Goal: Information Seeking & Learning: Learn about a topic

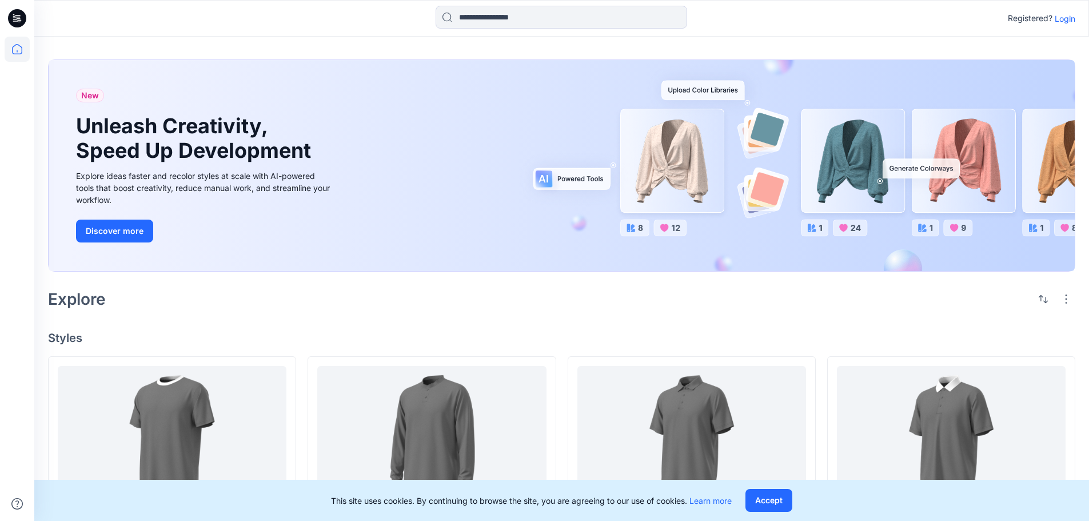
click at [1067, 17] on p "Login" at bounding box center [1065, 19] width 21 height 12
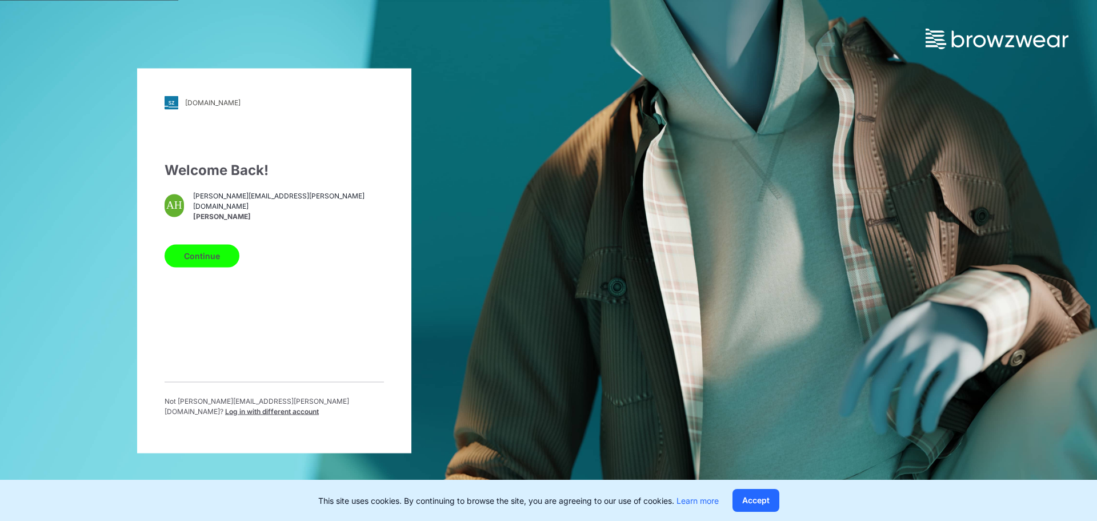
click at [209, 251] on button "Continue" at bounding box center [202, 255] width 75 height 23
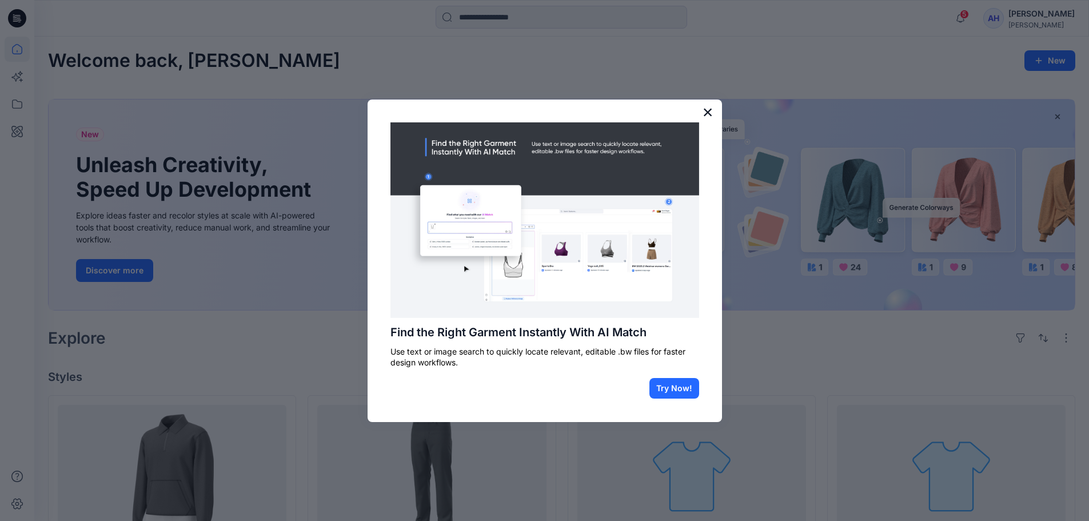
click at [706, 111] on button "×" at bounding box center [707, 112] width 11 height 18
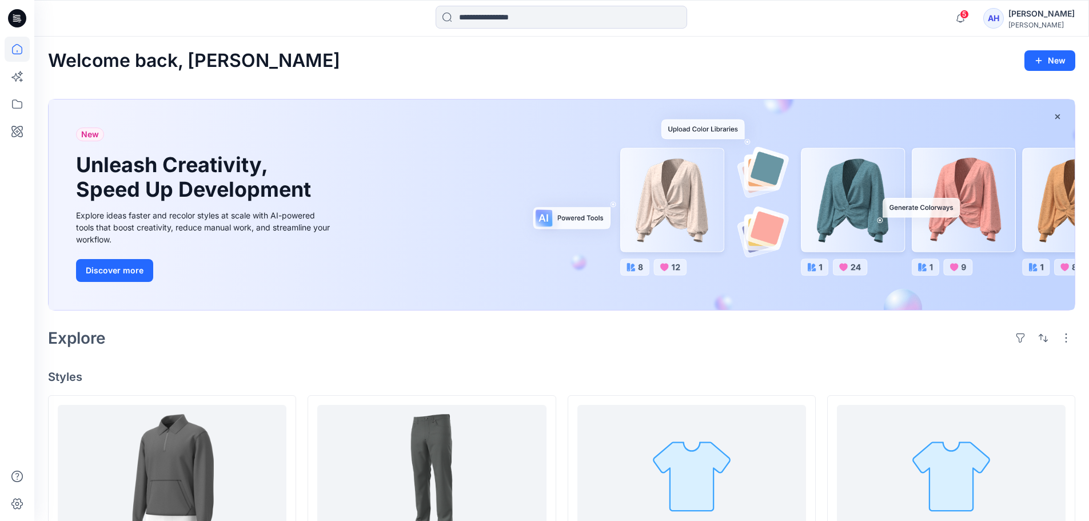
click at [16, 14] on icon at bounding box center [17, 18] width 18 height 18
click at [1033, 26] on div "[PERSON_NAME]" at bounding box center [1041, 25] width 66 height 9
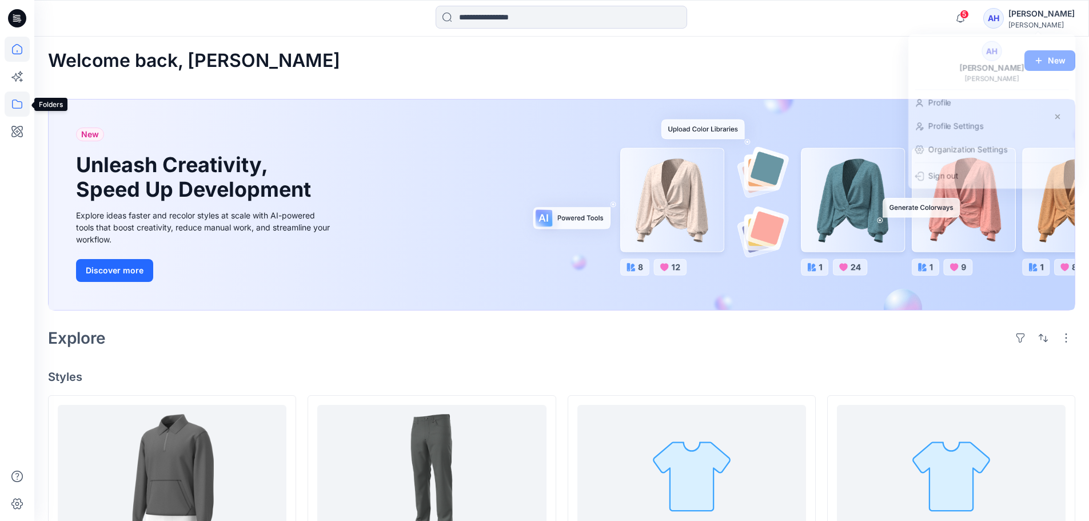
click at [18, 103] on icon at bounding box center [17, 103] width 25 height 25
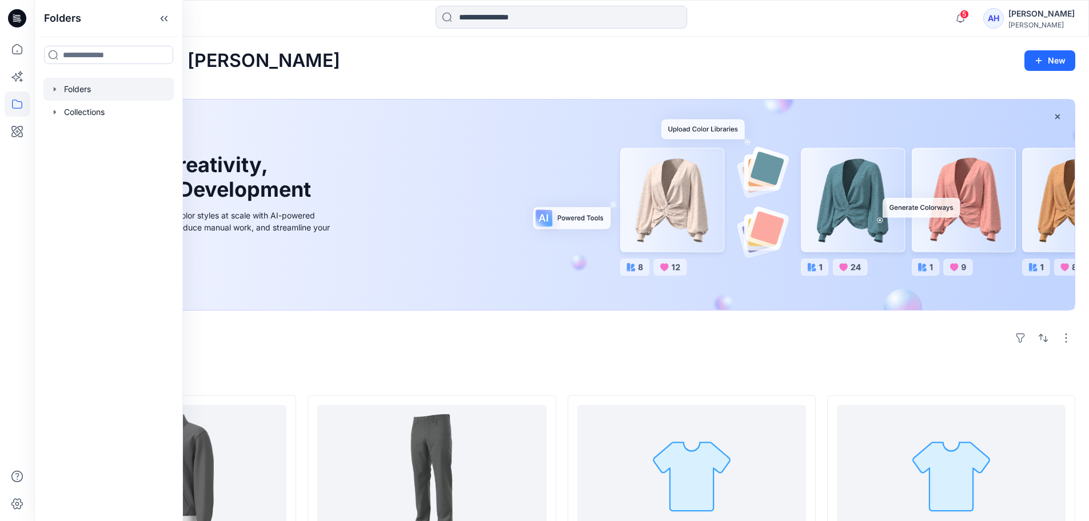
click at [94, 87] on div at bounding box center [108, 89] width 130 height 23
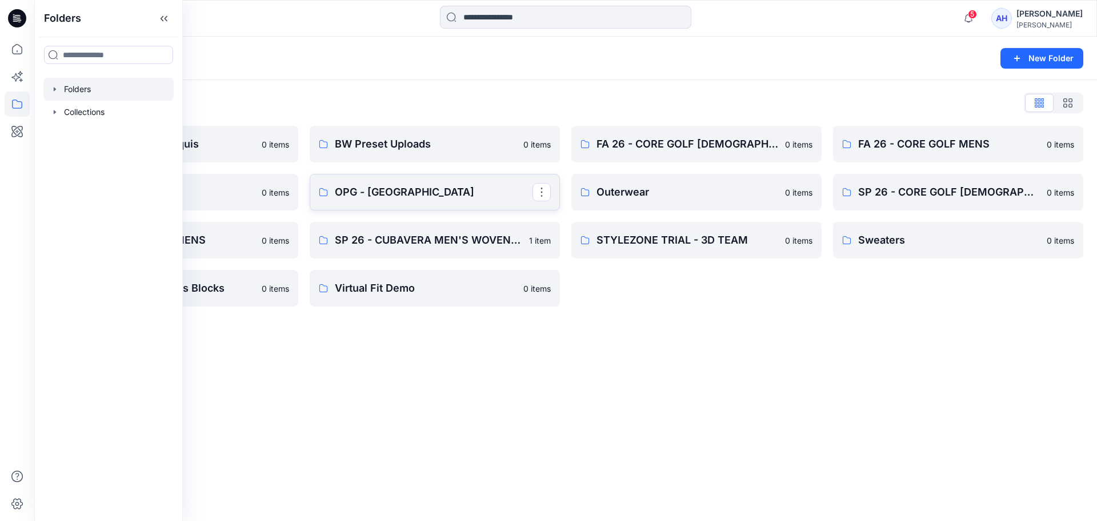
click at [482, 203] on link "OPG - [GEOGRAPHIC_DATA]" at bounding box center [435, 192] width 250 height 37
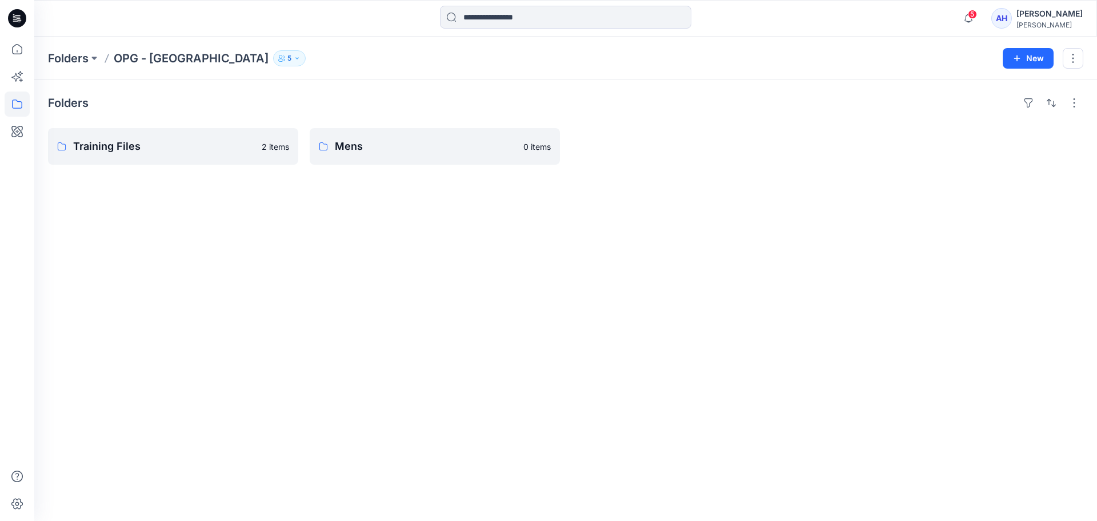
click at [273, 53] on button "5" at bounding box center [289, 58] width 33 height 16
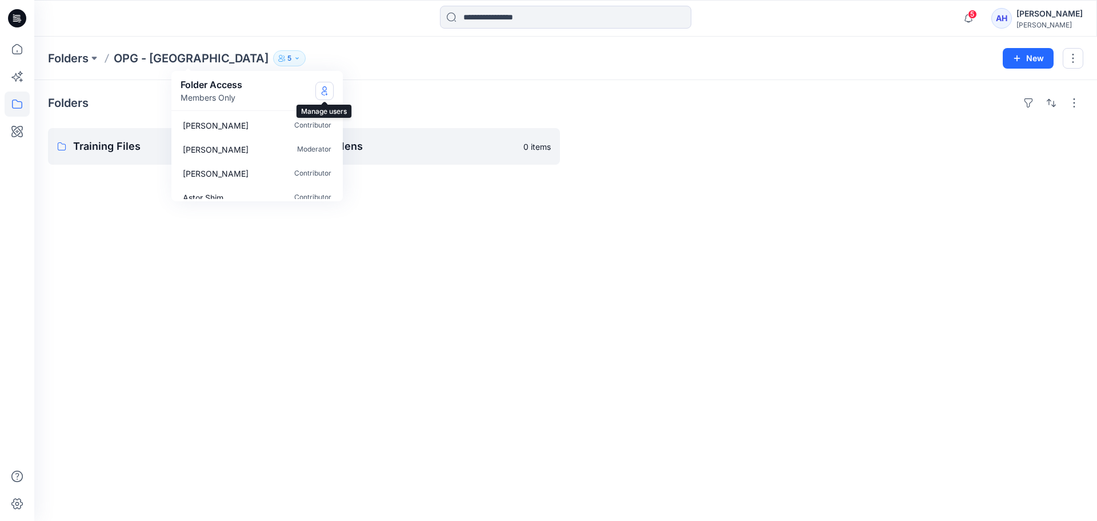
click at [328, 89] on button "Manage Users" at bounding box center [324, 91] width 18 height 18
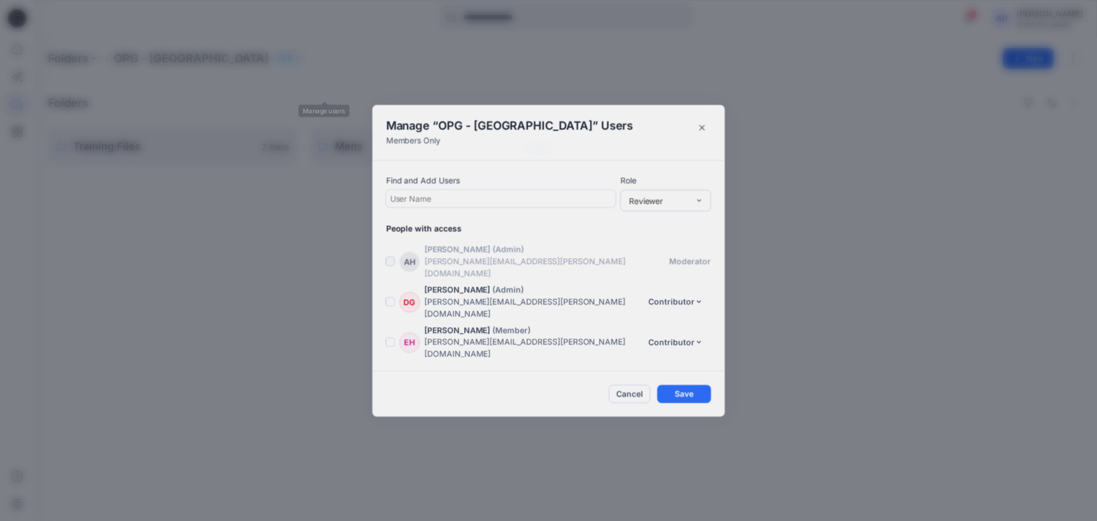
scroll to position [24, 0]
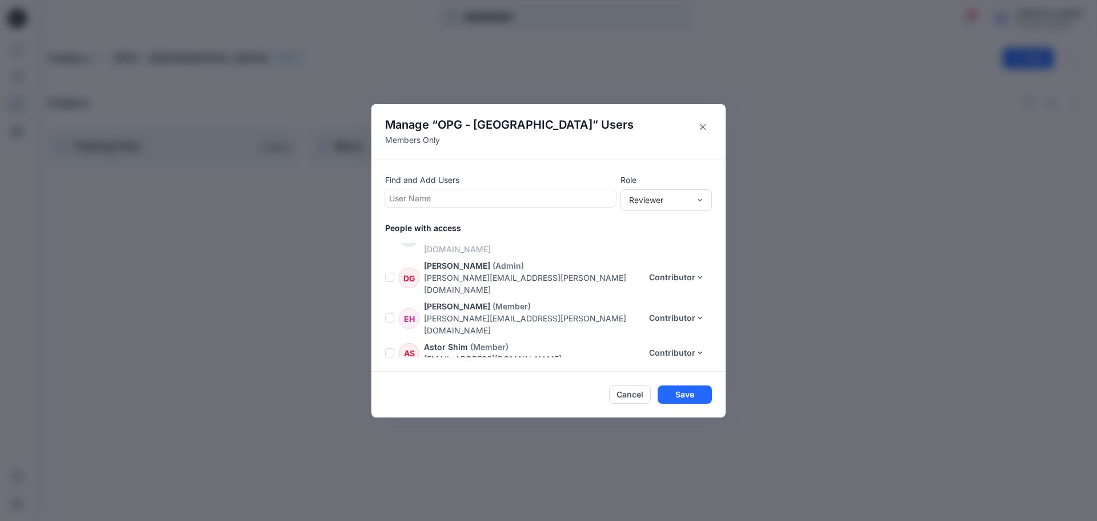
click at [466, 191] on div at bounding box center [500, 198] width 223 height 14
type input "***"
click at [468, 222] on div "HA Habib Ahsan" at bounding box center [500, 226] width 217 height 16
click at [673, 196] on div "Reviewer" at bounding box center [659, 200] width 61 height 12
click at [666, 241] on div "Contributor" at bounding box center [666, 241] width 87 height 20
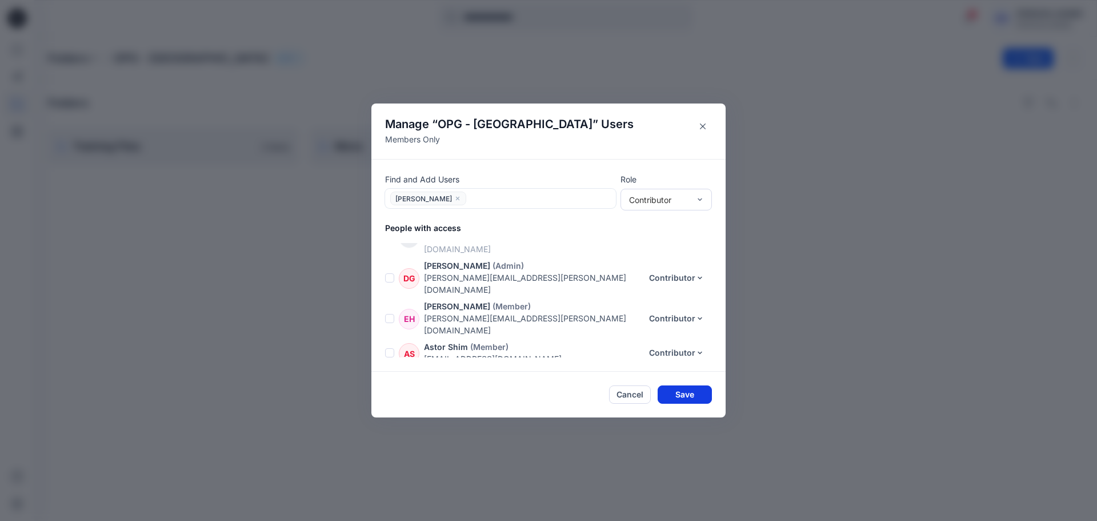
click at [690, 389] on button "Save" at bounding box center [685, 394] width 54 height 18
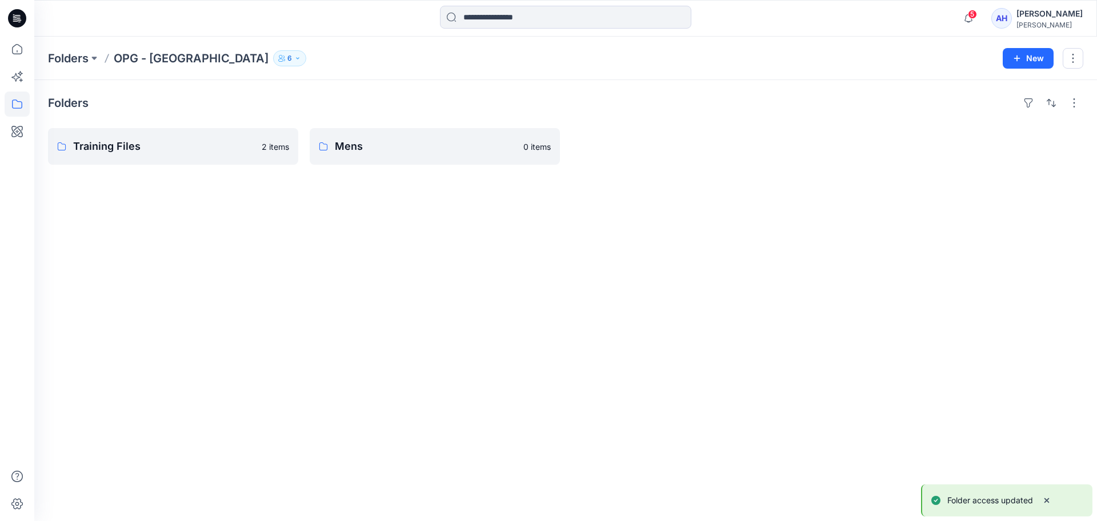
click at [287, 57] on p "6" at bounding box center [289, 58] width 5 height 13
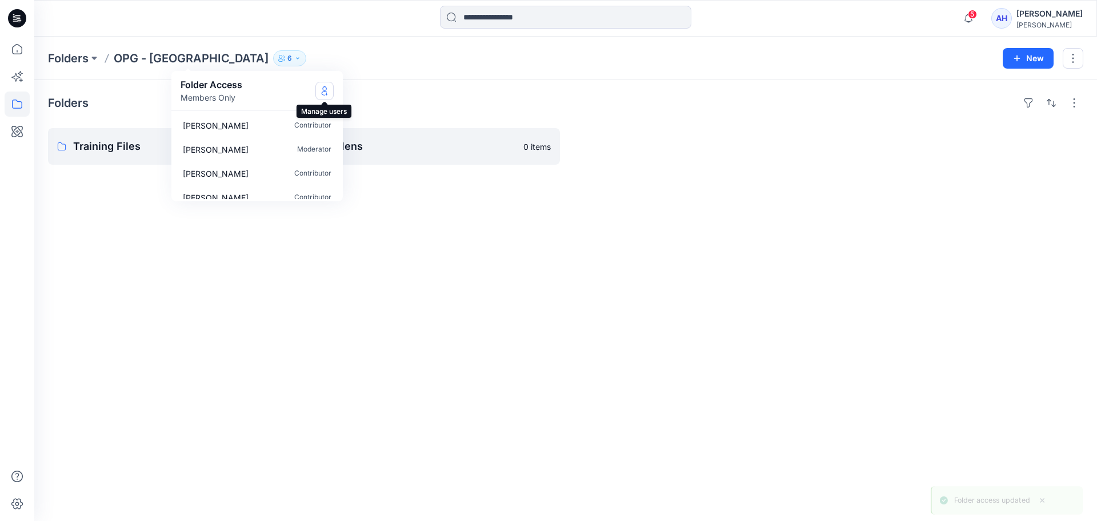
click at [326, 89] on icon "Manage Users" at bounding box center [324, 90] width 9 height 9
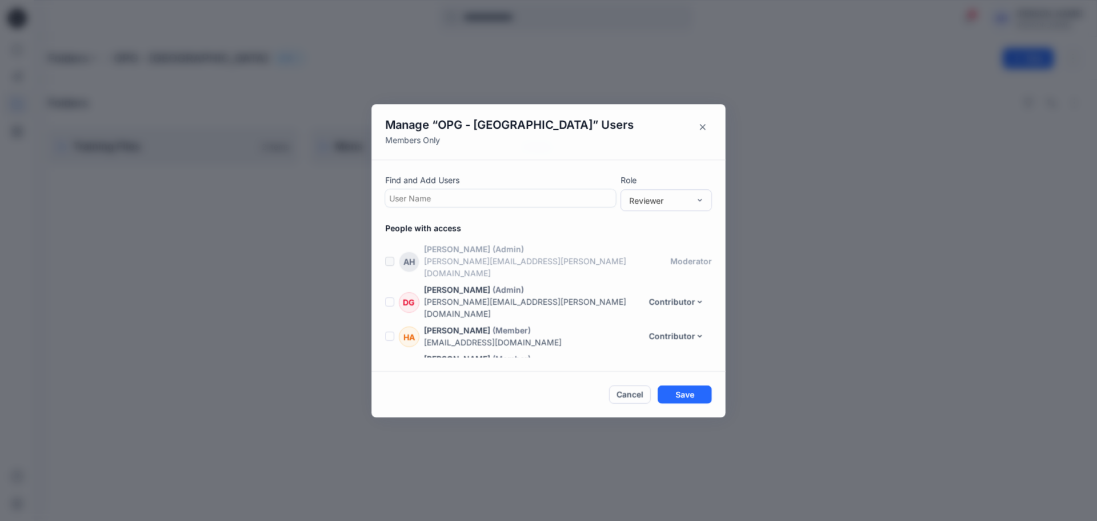
scroll to position [53, 0]
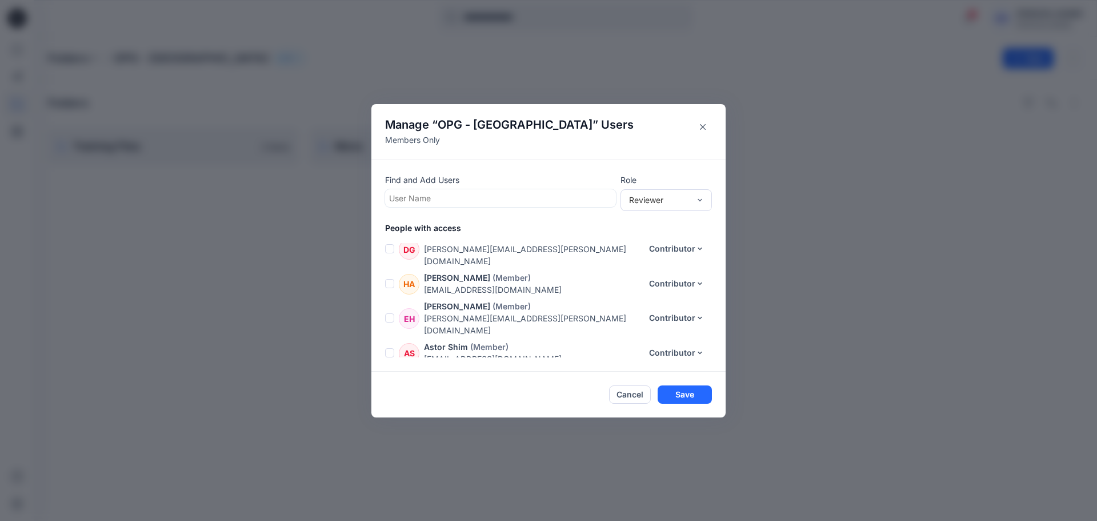
click at [476, 198] on div at bounding box center [500, 198] width 223 height 14
type input "****"
click at [462, 230] on div "TL Tracy Liu" at bounding box center [500, 226] width 217 height 16
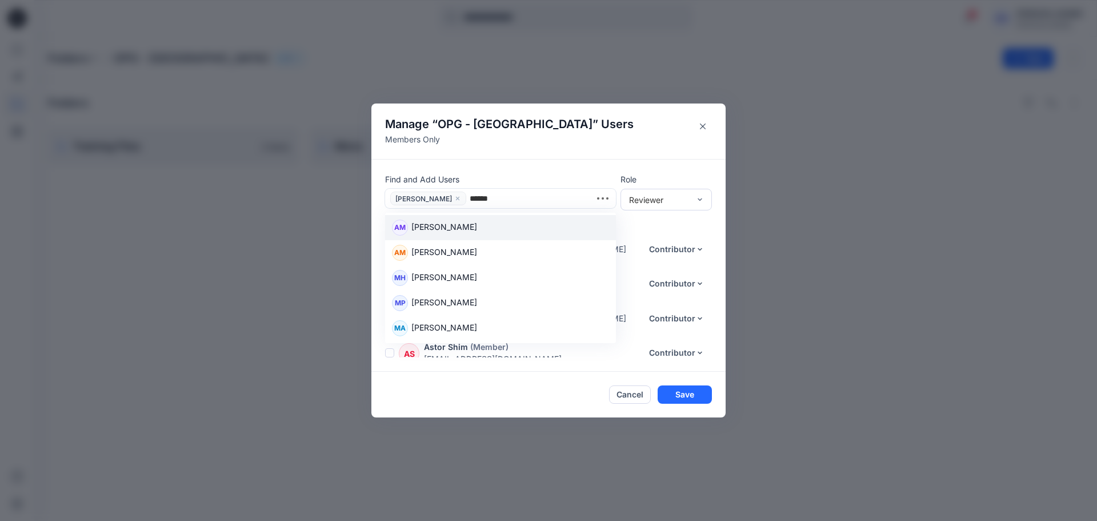
type input "*******"
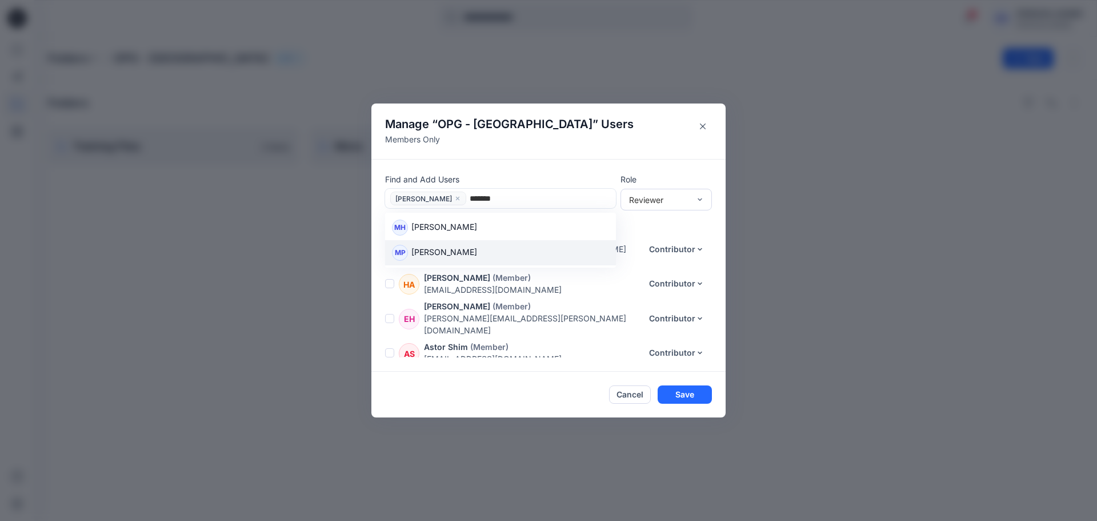
click at [506, 250] on div "MP Melissa Pham" at bounding box center [500, 253] width 217 height 16
click at [682, 201] on div "Reviewer" at bounding box center [659, 200] width 61 height 12
click at [672, 245] on div "Contributor" at bounding box center [666, 241] width 87 height 20
click at [685, 397] on button "Save" at bounding box center [685, 394] width 54 height 18
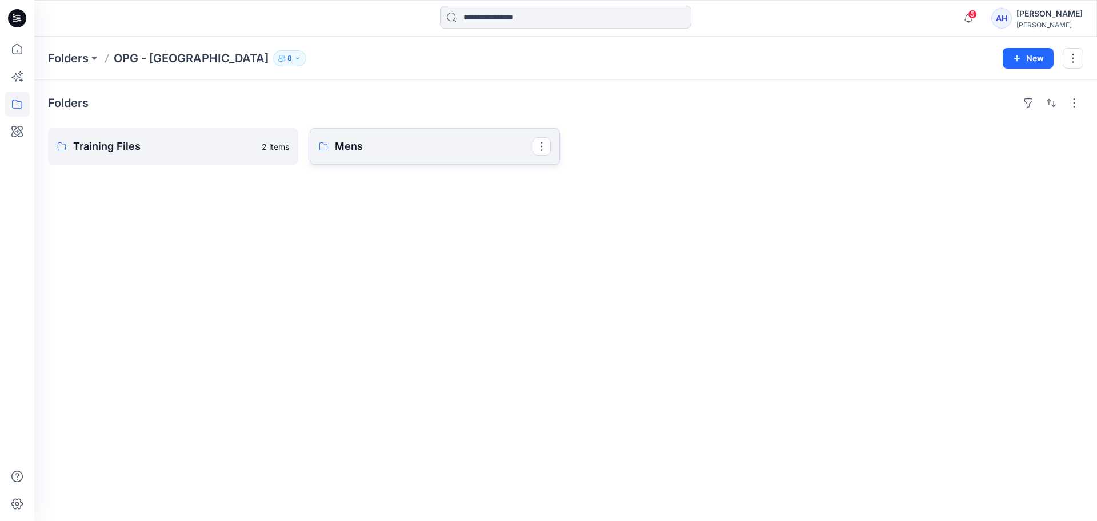
click at [426, 147] on p "Mens" at bounding box center [434, 146] width 198 height 16
click at [155, 60] on p "OPG - [GEOGRAPHIC_DATA]" at bounding box center [191, 58] width 155 height 16
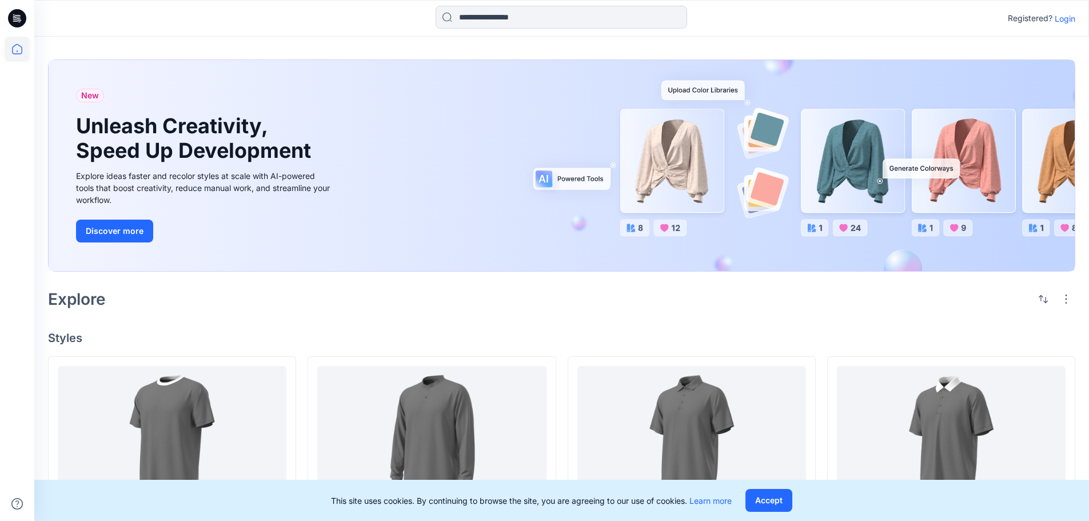
click at [1067, 17] on p "Login" at bounding box center [1065, 19] width 21 height 12
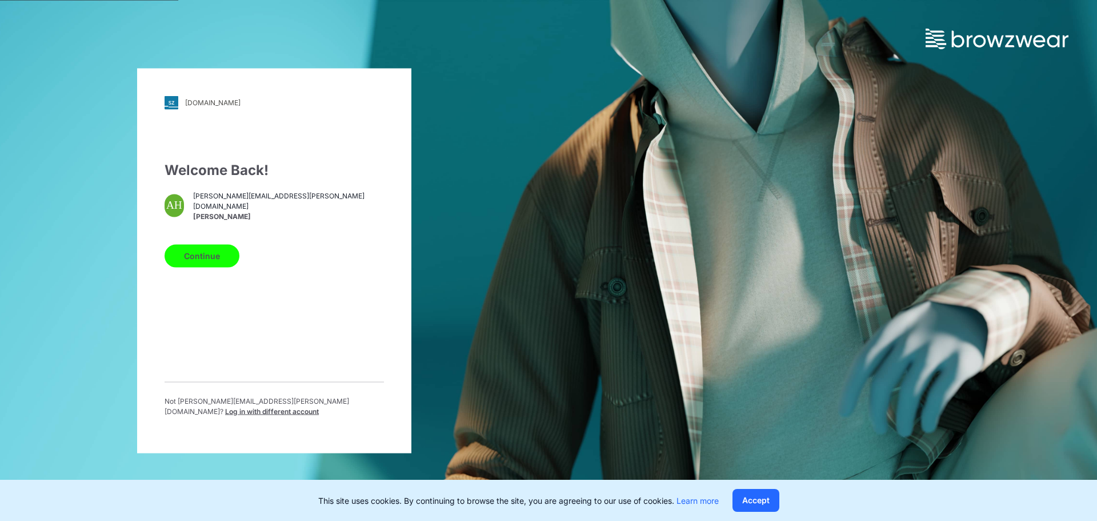
click at [214, 257] on button "Continue" at bounding box center [202, 255] width 75 height 23
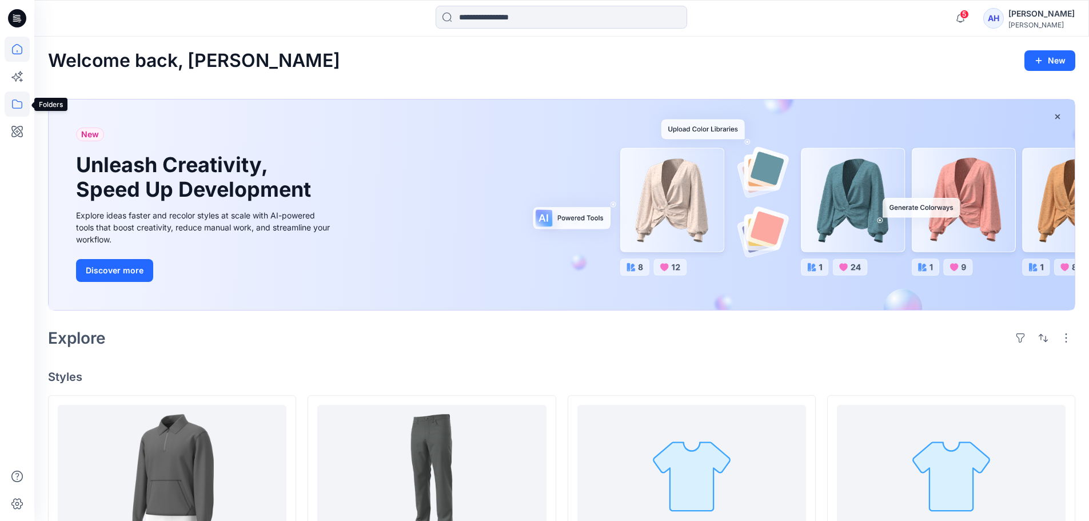
click at [11, 107] on icon at bounding box center [17, 103] width 25 height 25
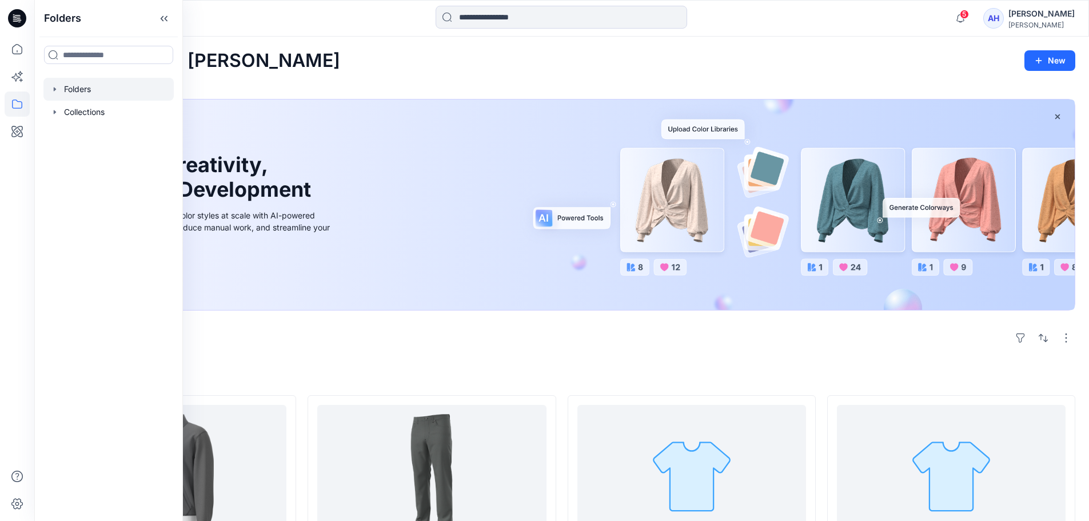
click at [74, 90] on div at bounding box center [108, 89] width 130 height 23
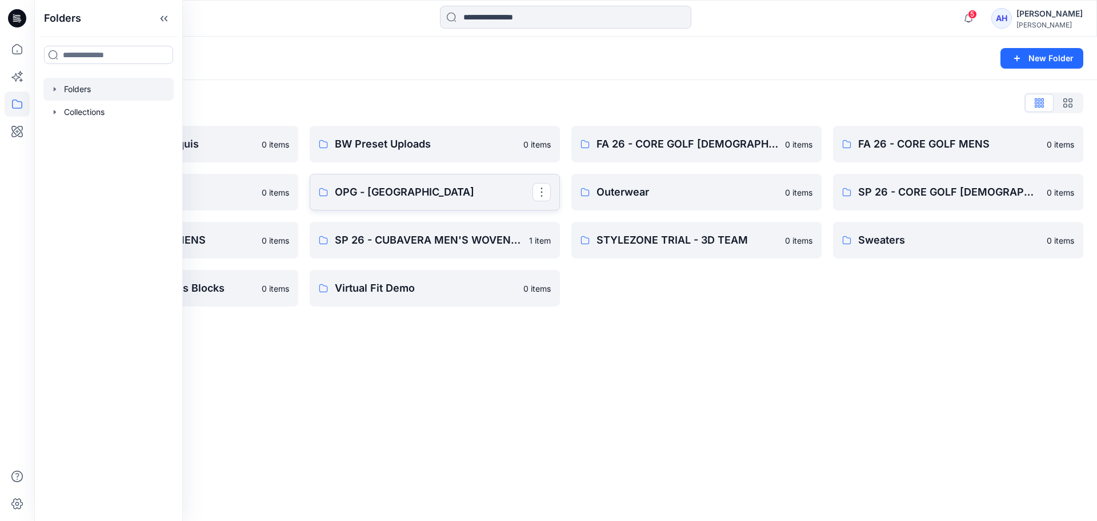
click at [414, 189] on p "OPG - [GEOGRAPHIC_DATA]" at bounding box center [434, 192] width 198 height 16
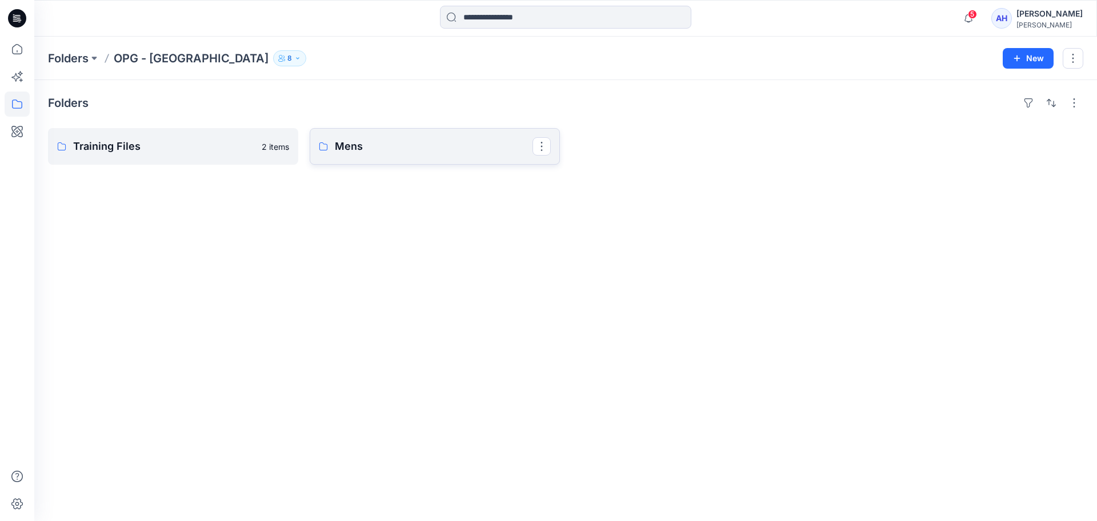
click at [413, 149] on p "Mens" at bounding box center [434, 146] width 198 height 16
click at [149, 51] on p "OPG - [GEOGRAPHIC_DATA]" at bounding box center [191, 58] width 155 height 16
click at [150, 157] on link "Training Files" at bounding box center [173, 146] width 250 height 37
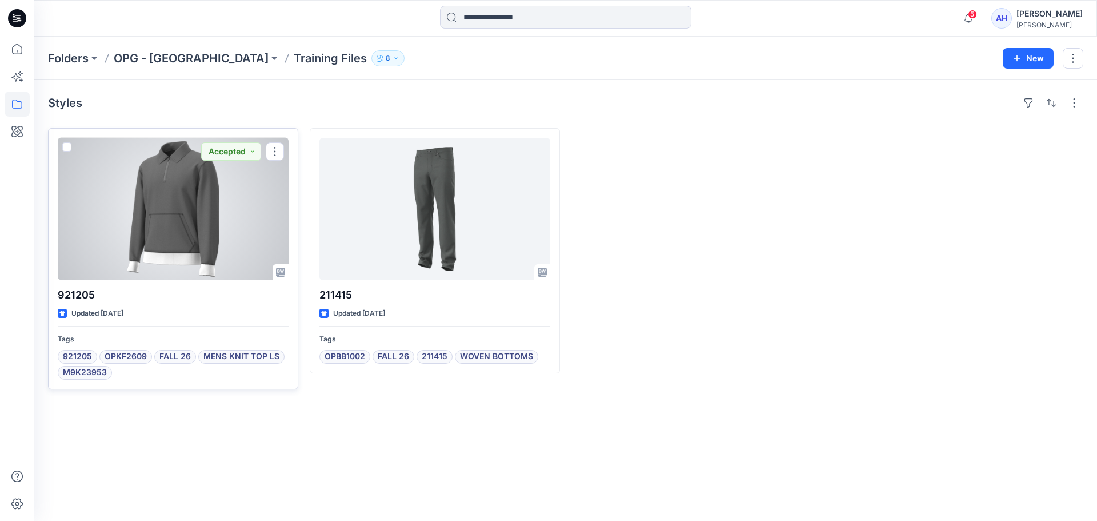
click at [222, 226] on div at bounding box center [173, 209] width 231 height 142
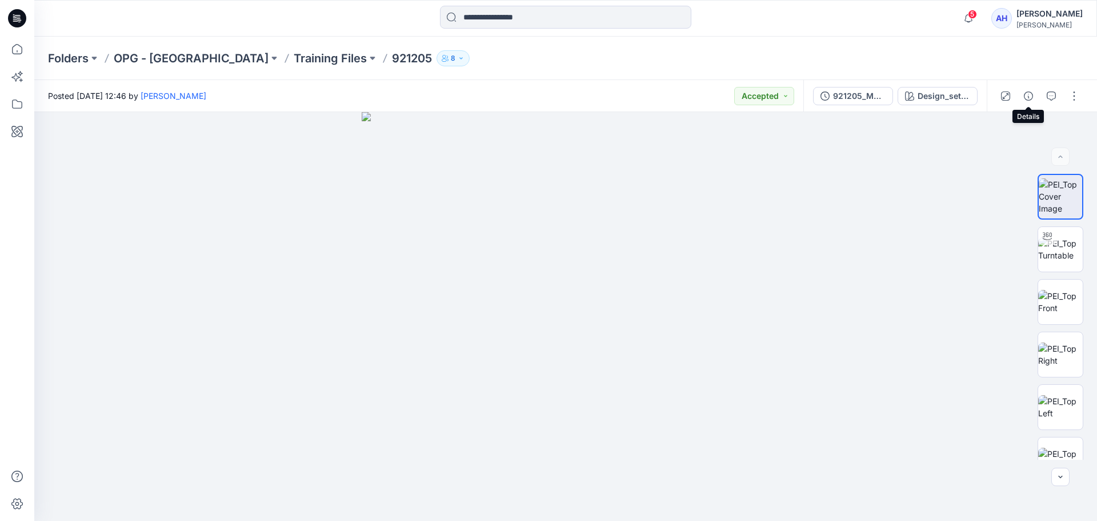
click at [1028, 95] on icon "button" at bounding box center [1028, 95] width 9 height 9
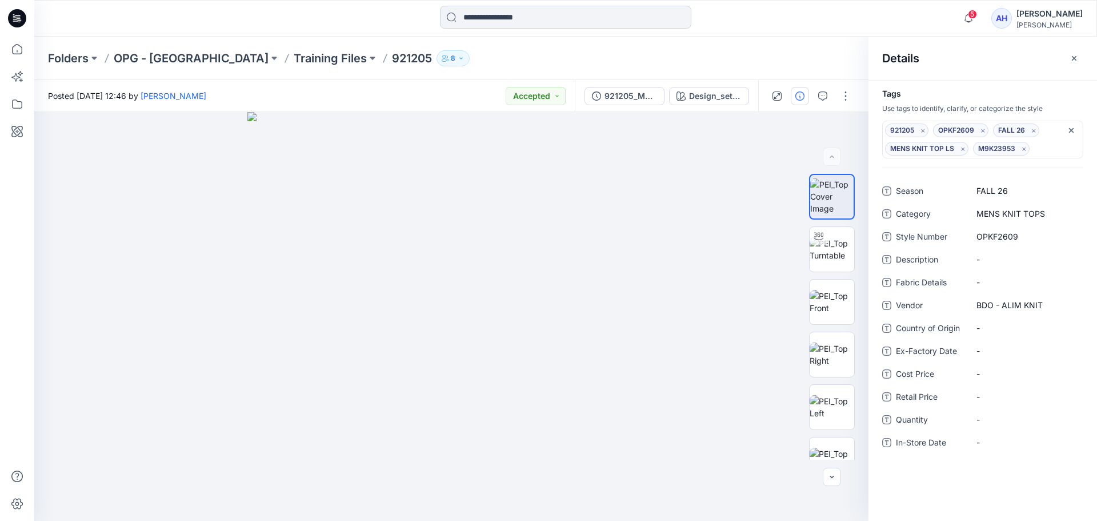
click at [508, 17] on input at bounding box center [565, 17] width 251 height 23
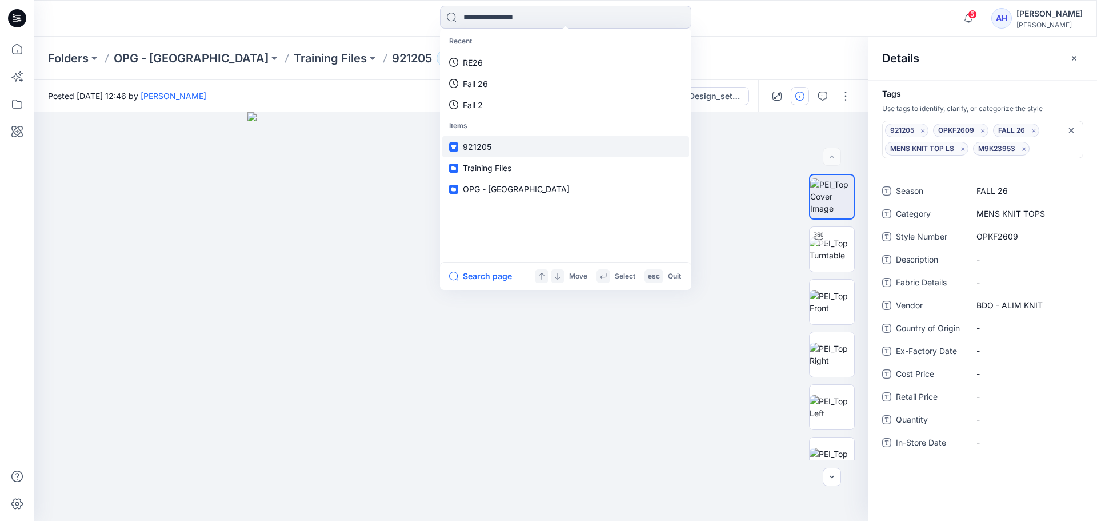
click at [497, 149] on link "921205" at bounding box center [565, 146] width 247 height 21
click at [608, 15] on input at bounding box center [565, 17] width 251 height 23
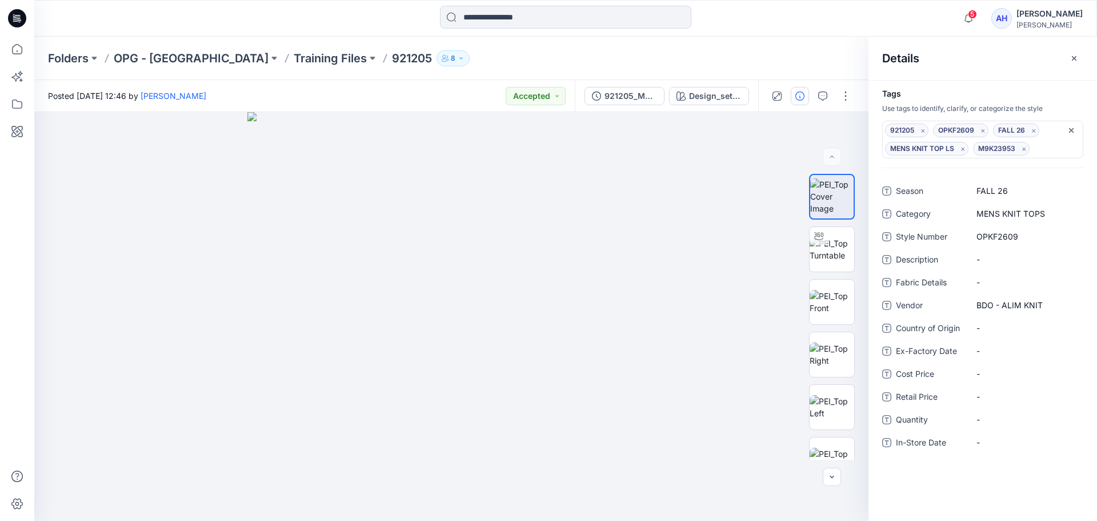
click at [912, 131] on span "921205" at bounding box center [906, 130] width 33 height 14
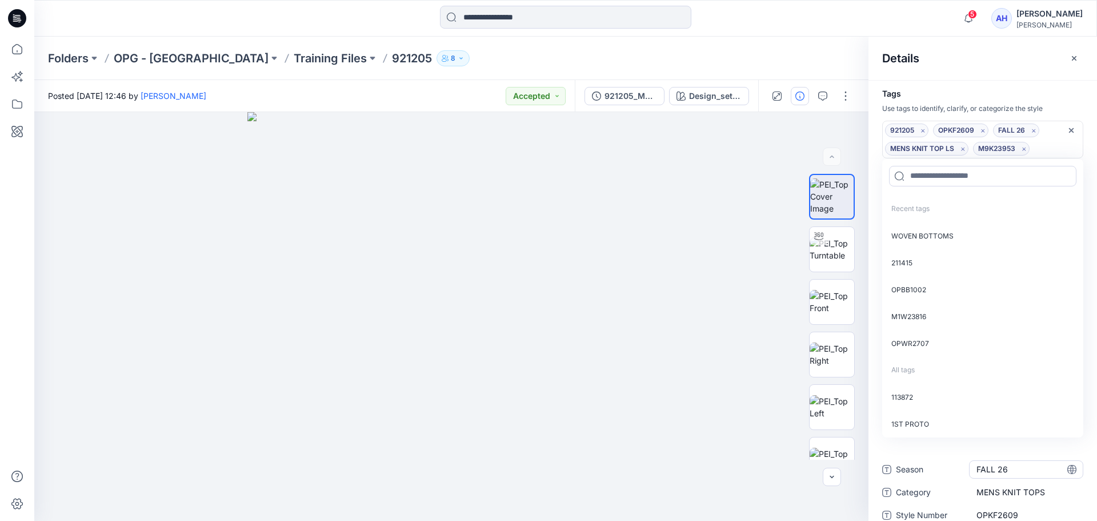
click at [1028, 474] on div "Tags Use tags to identify, clarify, or categorize the style 921205 OPKF2609 FAL…" at bounding box center [983, 300] width 229 height 441
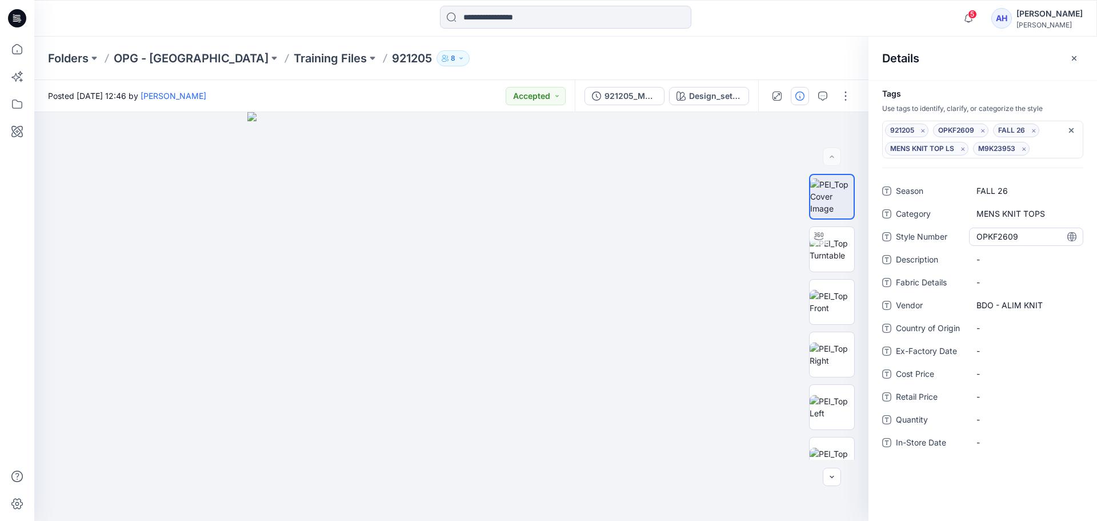
click at [1042, 234] on Number "OPKF2609" at bounding box center [1026, 236] width 99 height 12
click at [1042, 234] on textarea "********" at bounding box center [1026, 236] width 114 height 18
click at [545, 25] on input at bounding box center [565, 17] width 251 height 23
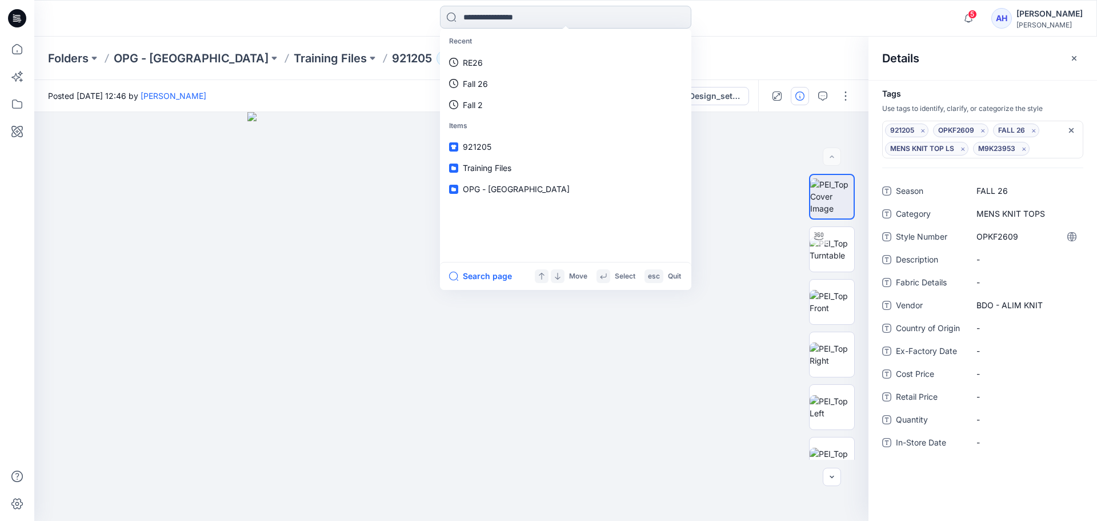
paste input "********"
type input "********"
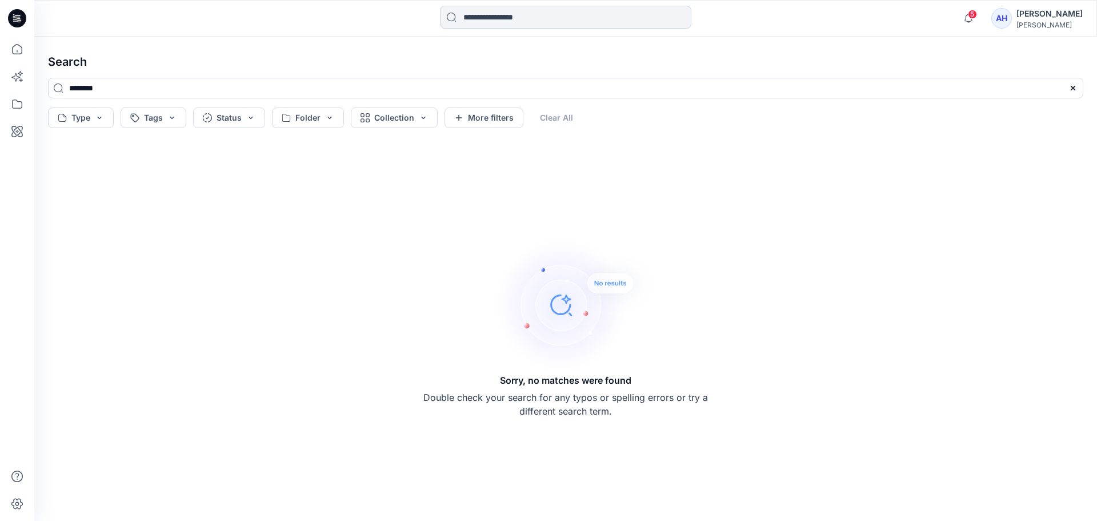
click at [545, 25] on input at bounding box center [565, 17] width 251 height 23
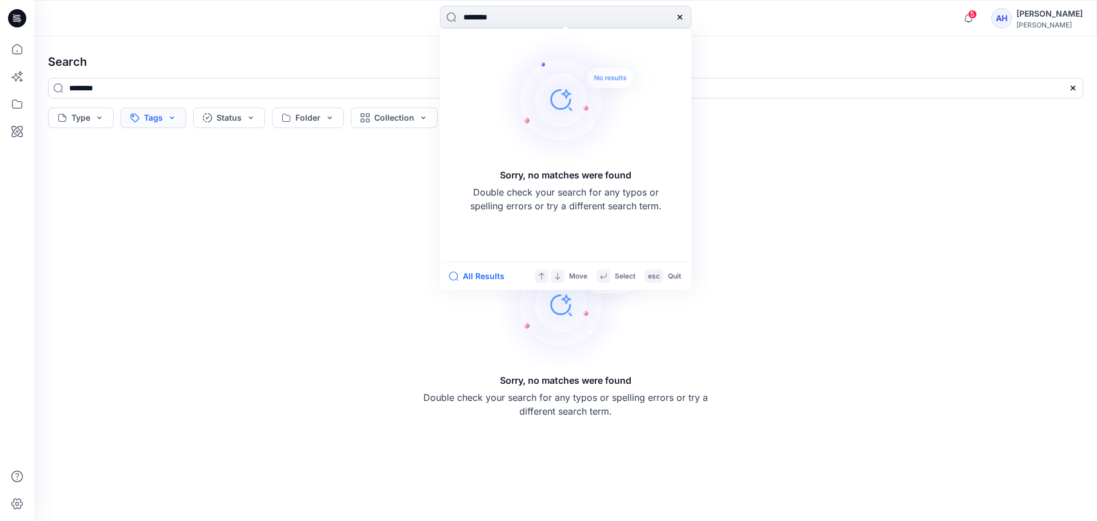
type input "********"
click at [174, 119] on button "Tags" at bounding box center [154, 117] width 66 height 21
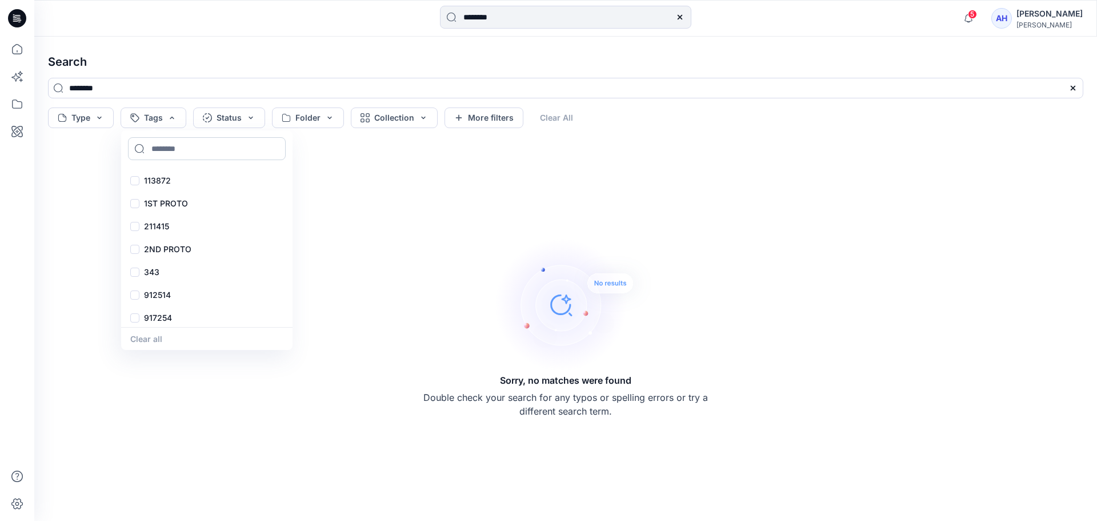
click at [195, 151] on input at bounding box center [207, 148] width 158 height 23
paste input "********"
type input "********"
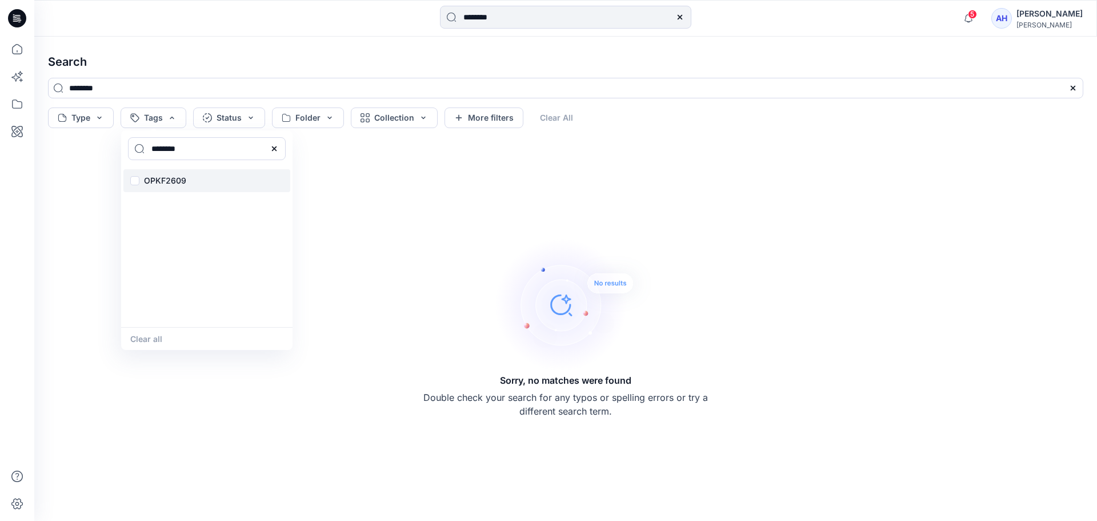
click at [158, 180] on p "OPKF2609" at bounding box center [165, 181] width 42 height 14
click at [675, 285] on div "Sorry, no matches were found Double check your search for any typos or spelling…" at bounding box center [566, 327] width 286 height 182
drag, startPoint x: 422, startPoint y: 260, endPoint x: 429, endPoint y: 247, distance: 14.6
click at [429, 247] on div "Sorry, no matches were found Double check your search for any typos or spelling…" at bounding box center [566, 327] width 1054 height 370
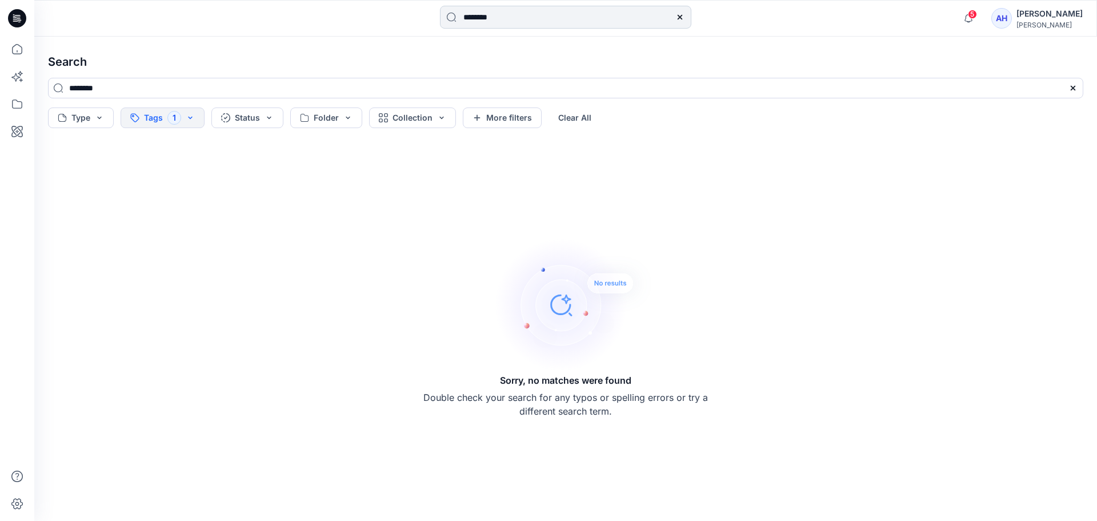
click at [679, 17] on icon at bounding box center [679, 17] width 5 height 5
click at [159, 111] on button "Tags 1" at bounding box center [163, 117] width 84 height 21
click at [188, 190] on div "OPKF2609" at bounding box center [206, 180] width 167 height 23
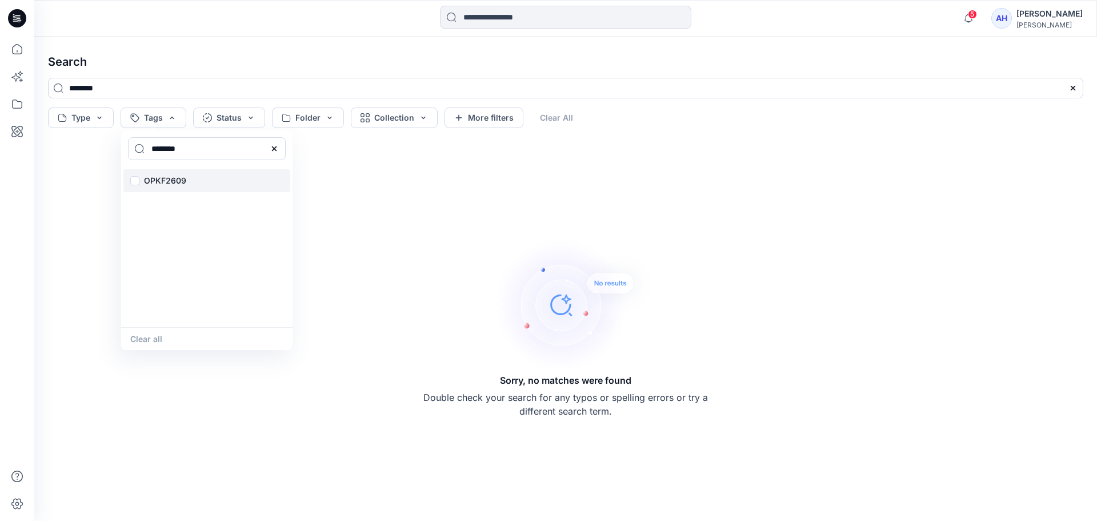
click at [188, 190] on div "OPKF2609" at bounding box center [206, 180] width 167 height 23
click at [203, 89] on input "********" at bounding box center [566, 88] width 1036 height 21
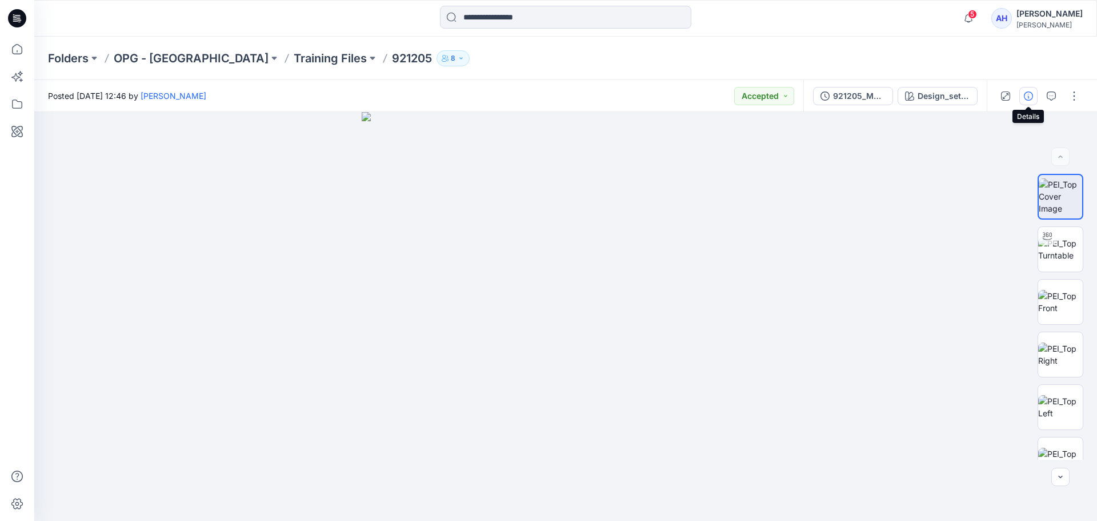
click at [1031, 97] on icon "button" at bounding box center [1028, 95] width 9 height 9
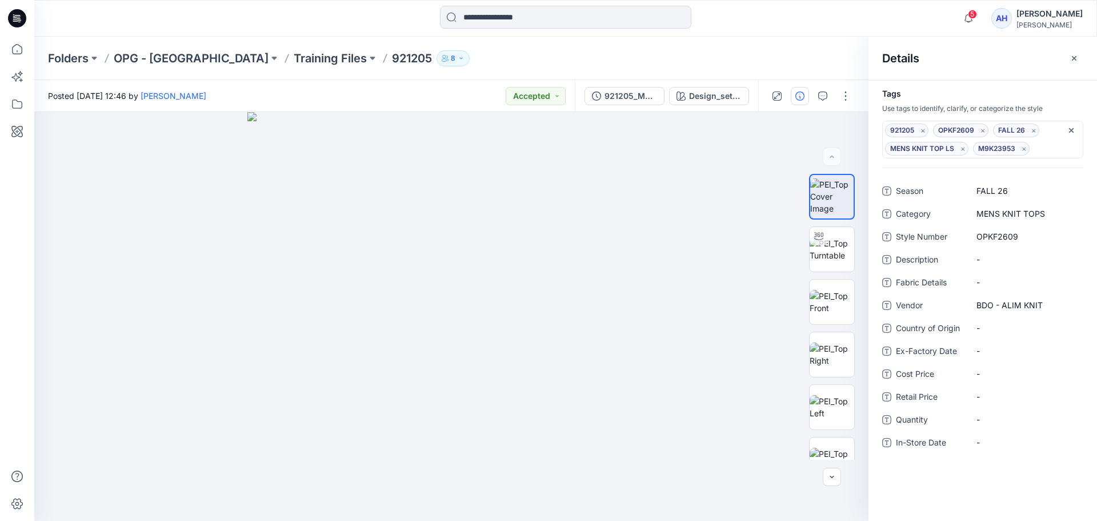
click at [1047, 155] on div "921205 OPKF2609 FALL 26 MENS KNIT TOP LS M9K23953" at bounding box center [977, 139] width 184 height 32
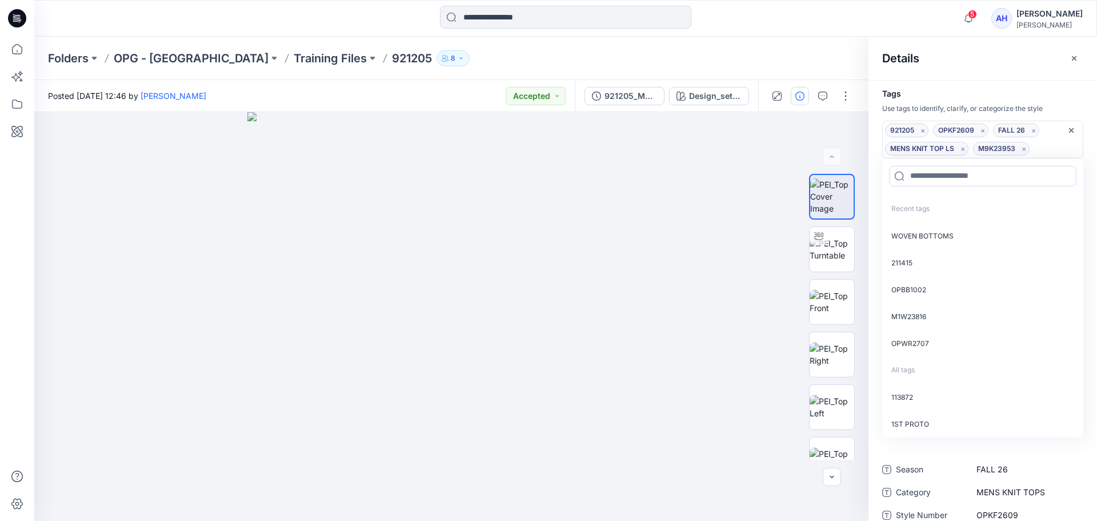
click at [1048, 146] on div "921205 OPKF2609 FALL 26 MENS KNIT TOP LS M9K23953" at bounding box center [977, 139] width 184 height 32
click at [561, 18] on input at bounding box center [565, 17] width 251 height 23
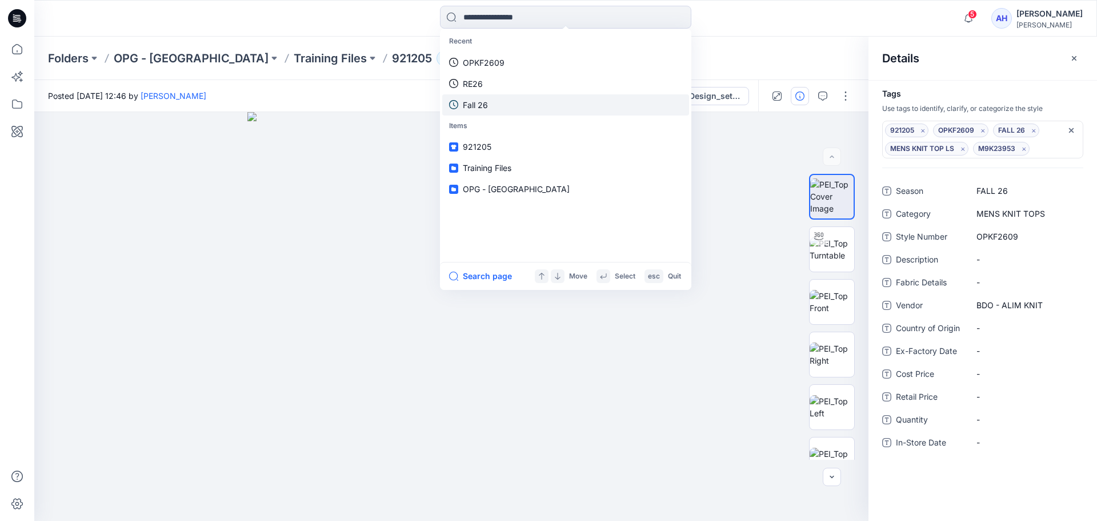
click at [480, 101] on p "Fall 26" at bounding box center [475, 105] width 25 height 12
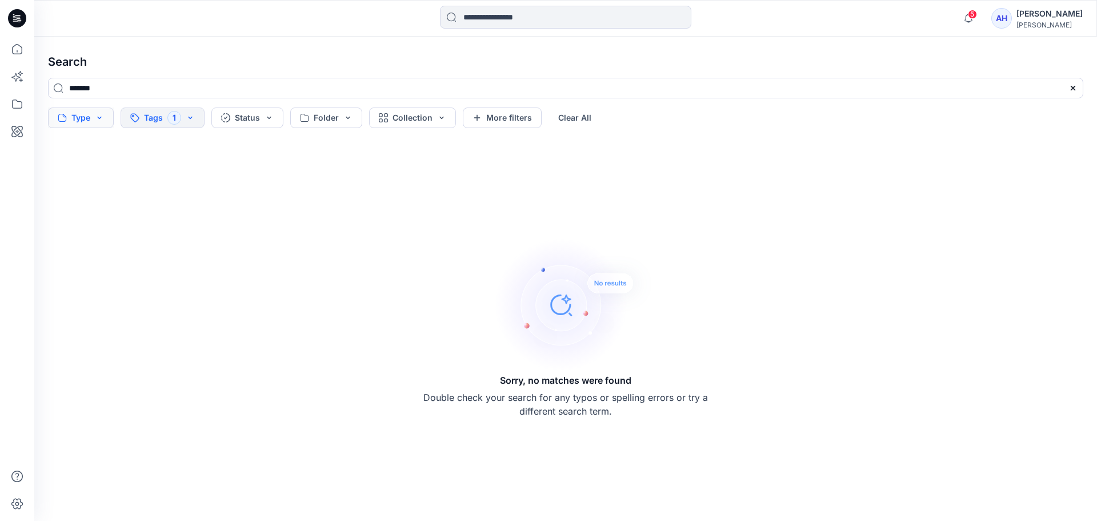
click at [98, 115] on button "Type" at bounding box center [81, 117] width 66 height 21
click at [202, 118] on button "Tags 1" at bounding box center [163, 117] width 84 height 21
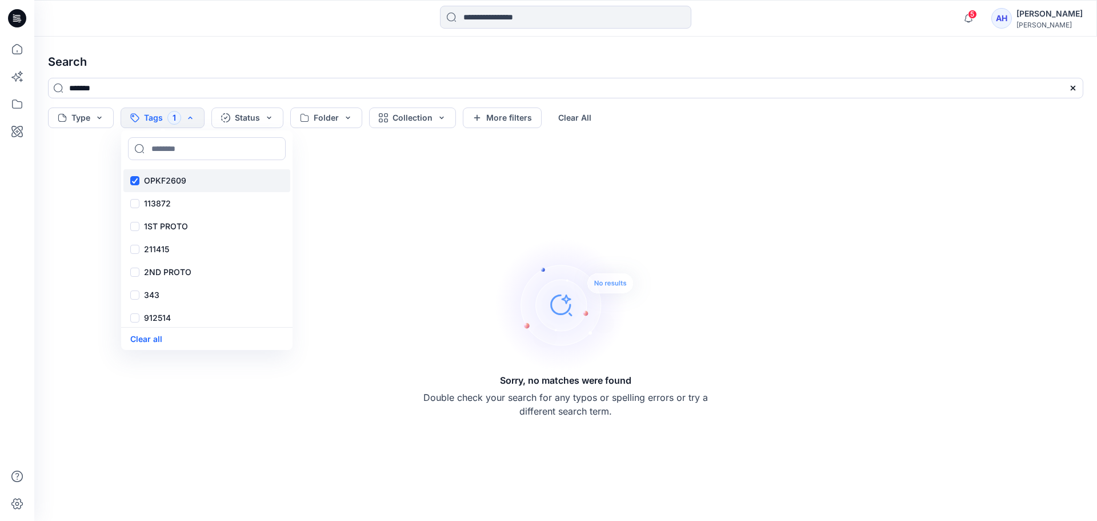
click at [137, 181] on div "OPKF2609" at bounding box center [206, 180] width 167 height 23
click at [142, 92] on input "*******" at bounding box center [566, 88] width 1036 height 21
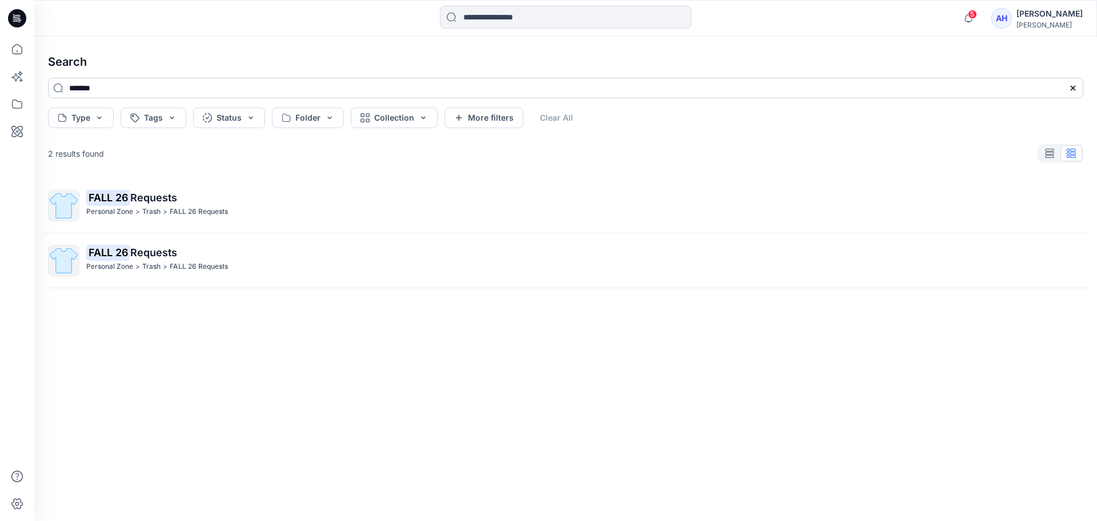
click at [142, 92] on input "*******" at bounding box center [566, 88] width 1036 height 21
type input "*"
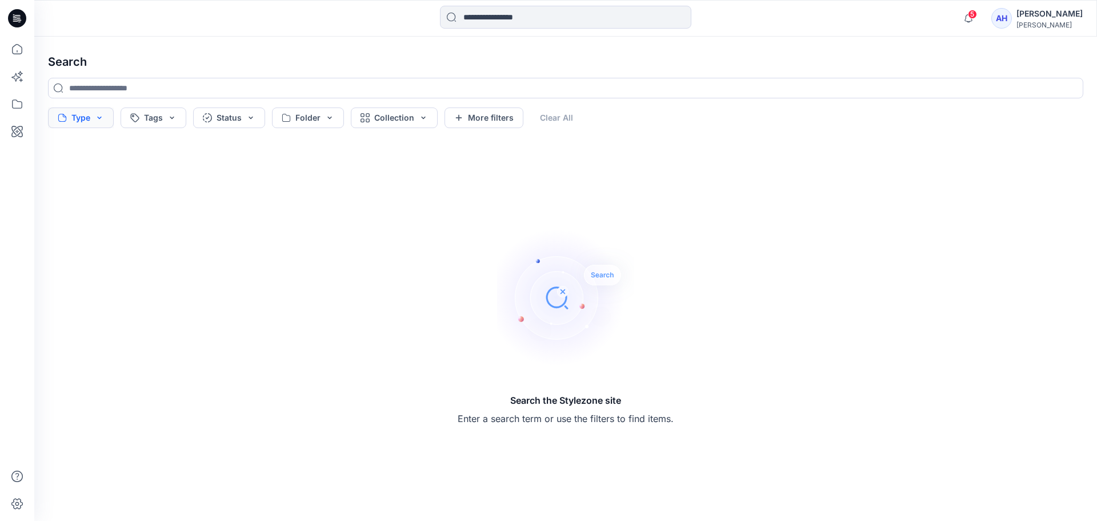
click at [100, 111] on button "Type" at bounding box center [81, 117] width 66 height 21
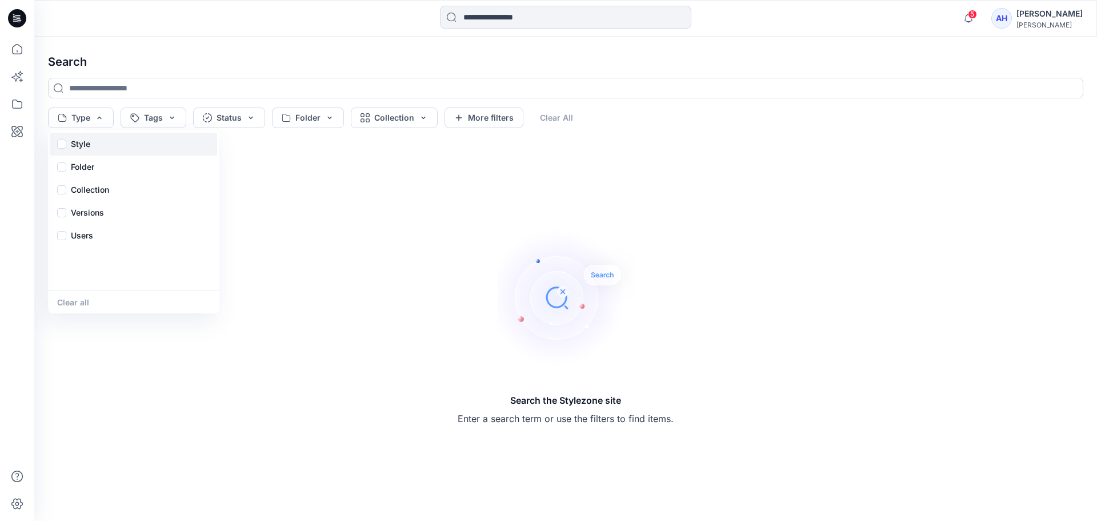
click at [82, 148] on p "Style" at bounding box center [80, 144] width 19 height 14
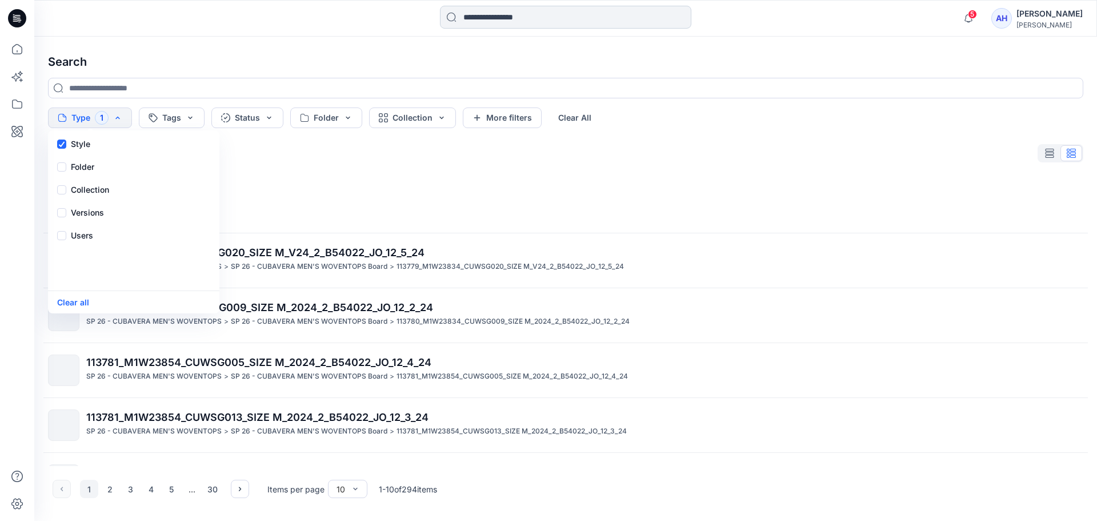
click at [519, 11] on input at bounding box center [565, 17] width 251 height 23
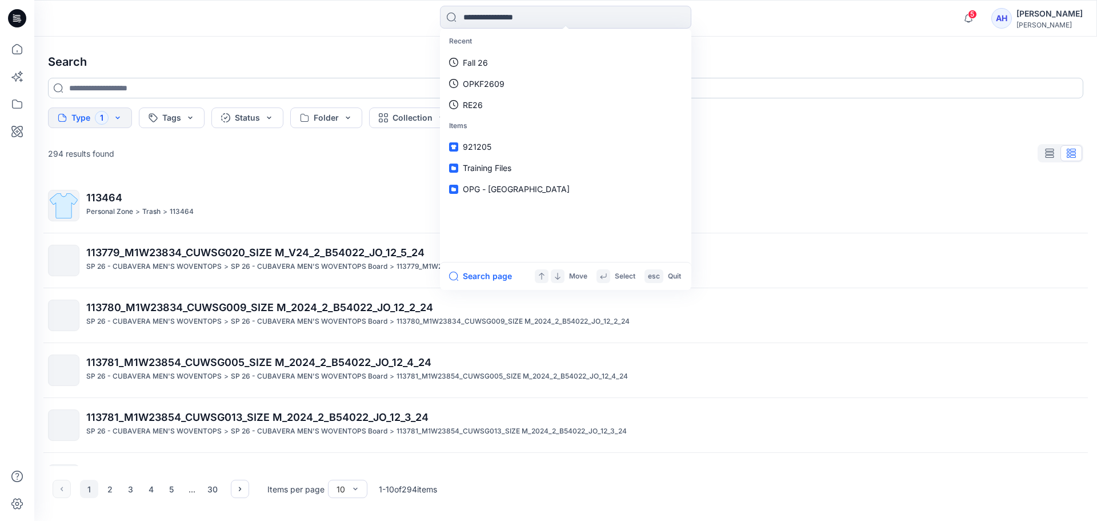
click at [380, 89] on input at bounding box center [566, 88] width 1036 height 21
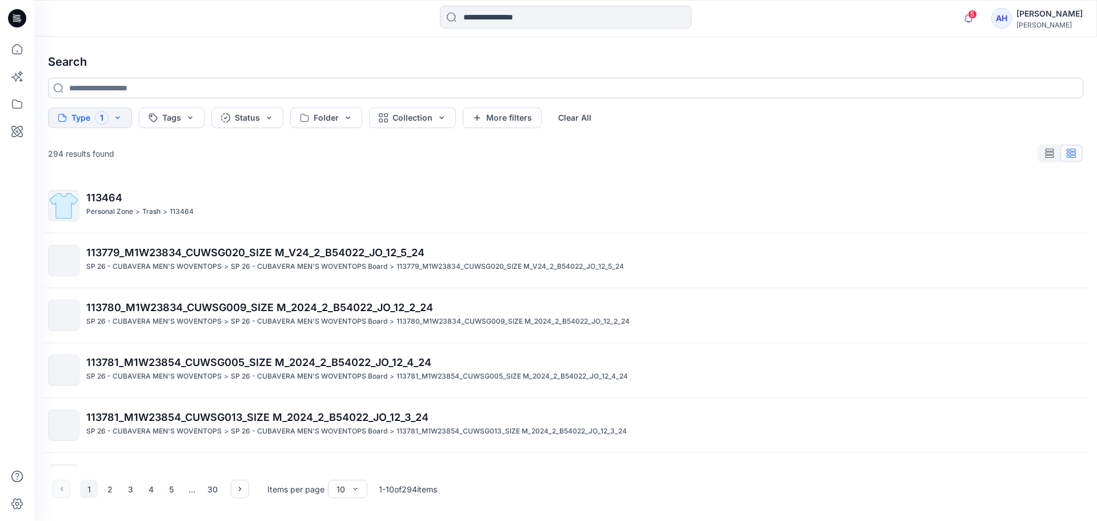
paste input "********"
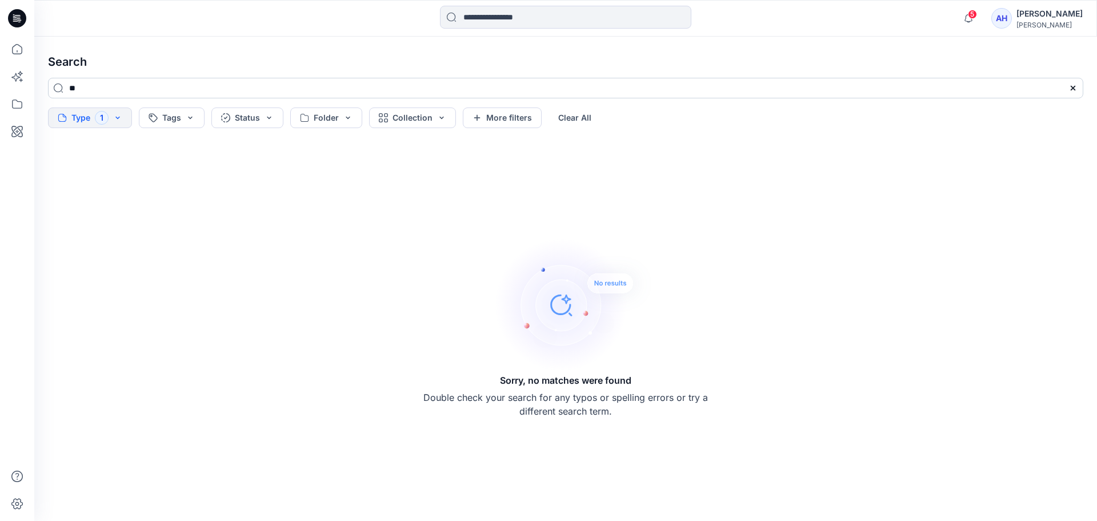
type input "*"
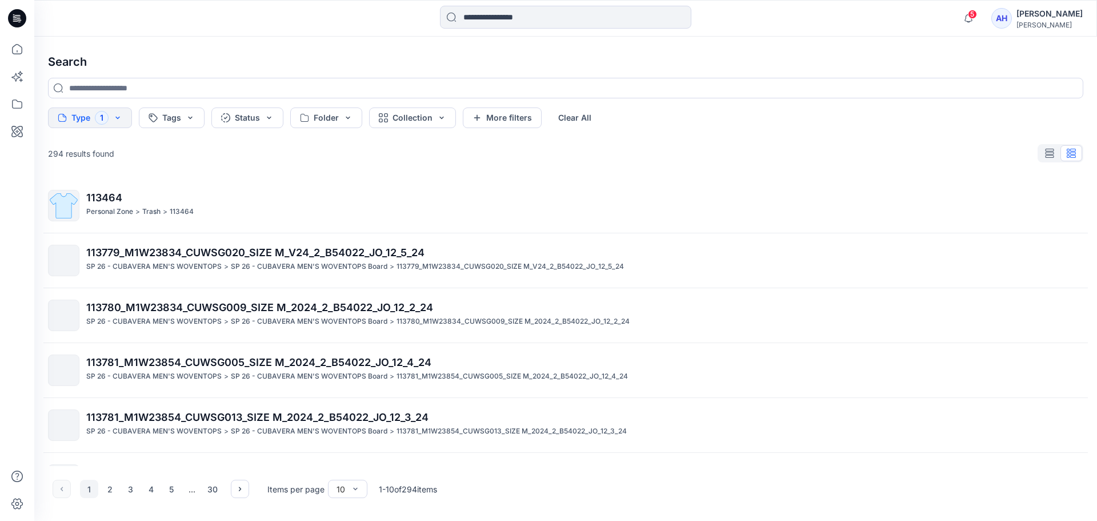
click at [178, 129] on div "Search Type 1 Tags Status Folder Collection More filters Clear All 294 results …" at bounding box center [565, 279] width 1063 height 484
click at [185, 123] on button "Tags" at bounding box center [172, 117] width 66 height 21
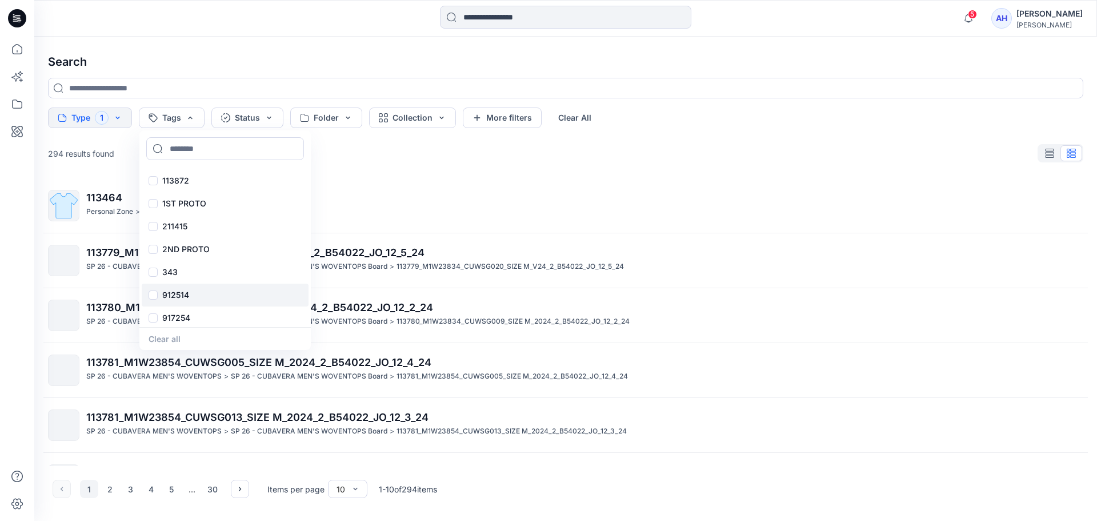
click at [197, 293] on div "912514" at bounding box center [225, 294] width 167 height 23
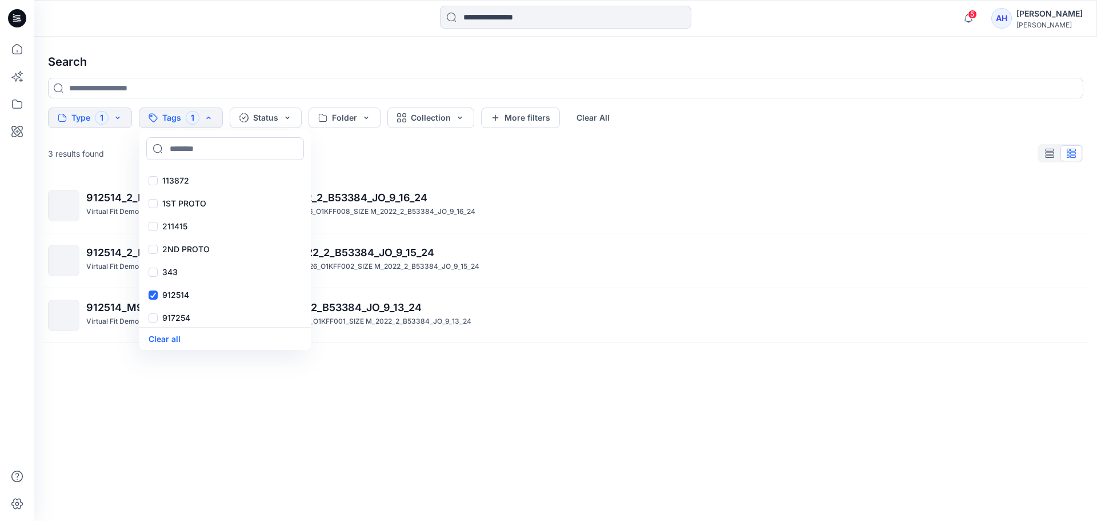
click at [432, 160] on div "3 results found" at bounding box center [566, 153] width 1054 height 23
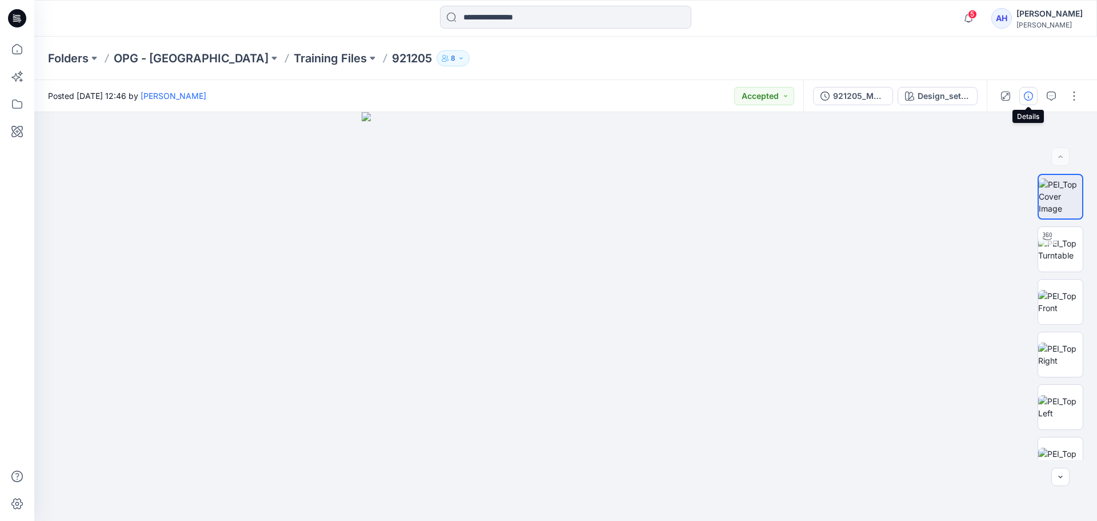
click at [1032, 92] on button "button" at bounding box center [1029, 96] width 18 height 18
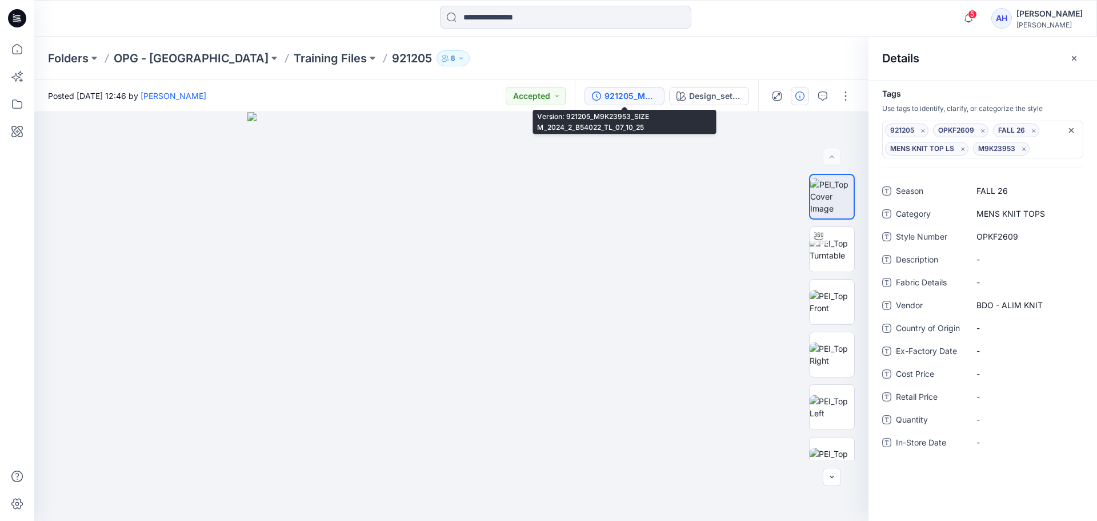
click at [637, 100] on div "921205_M9K23953_SIZE M_2024_2_B54022_TL_07_10_25" at bounding box center [631, 96] width 53 height 13
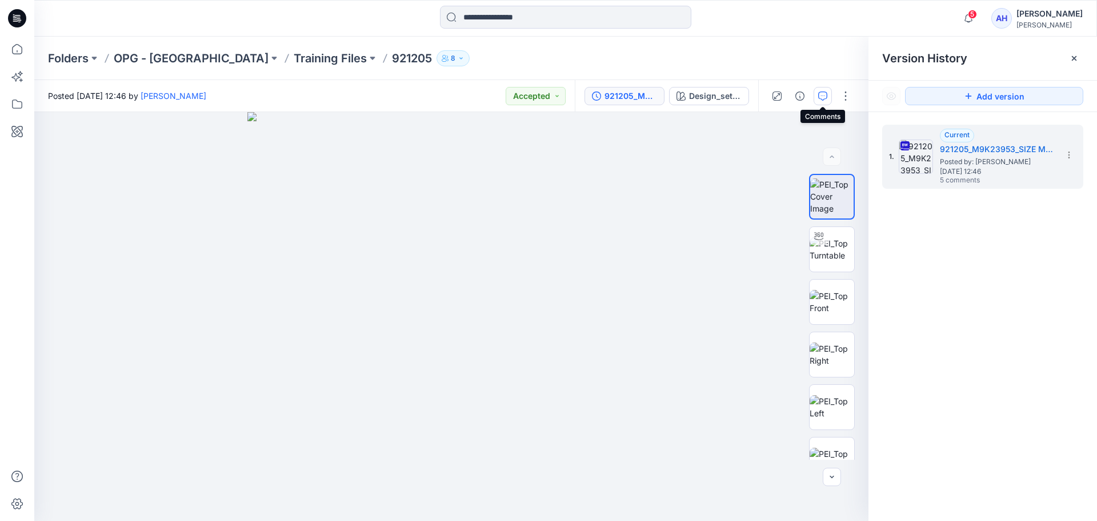
click at [820, 101] on button "button" at bounding box center [823, 96] width 18 height 18
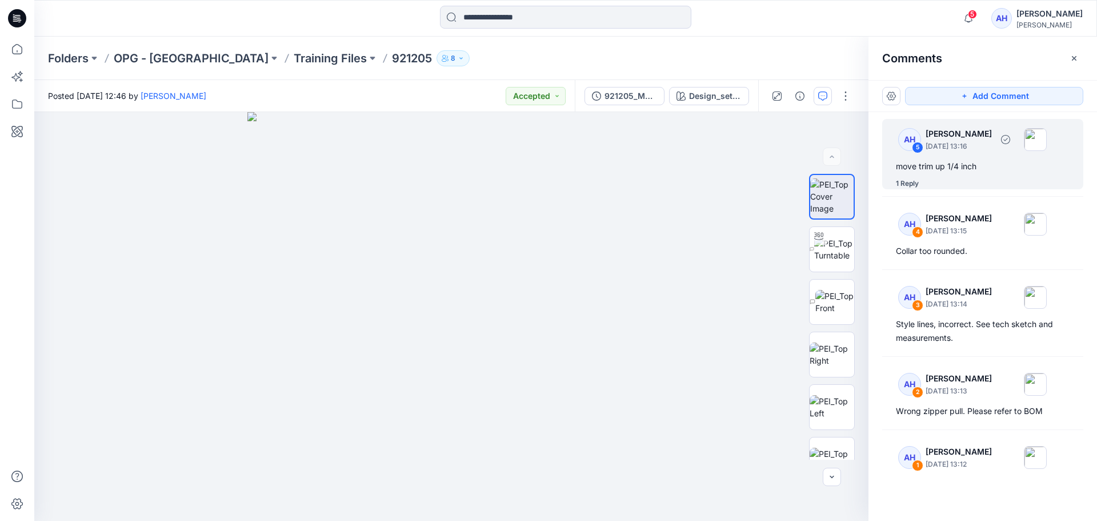
click at [977, 169] on div "move trim up 1/4 inch" at bounding box center [983, 166] width 174 height 14
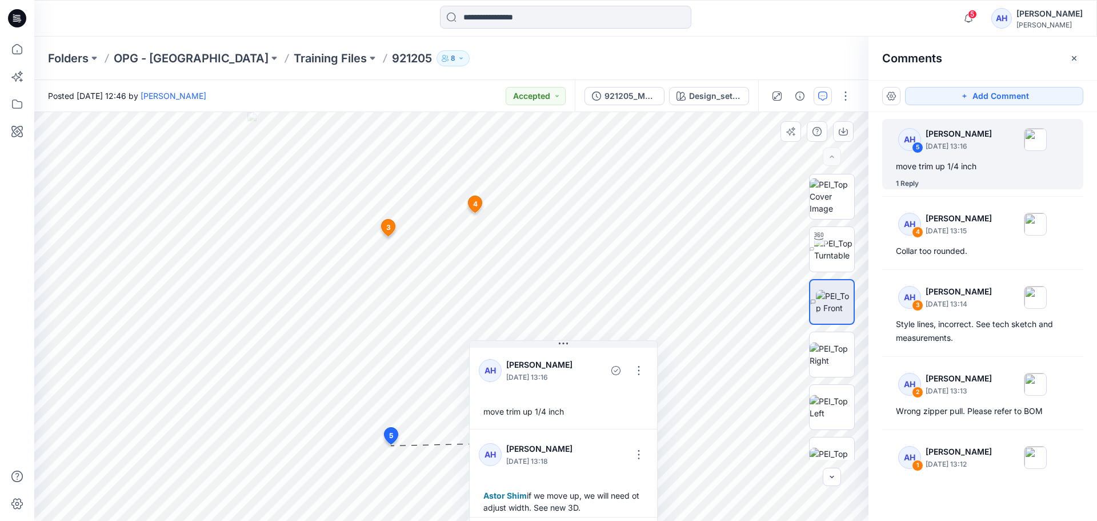
scroll to position [8, 0]
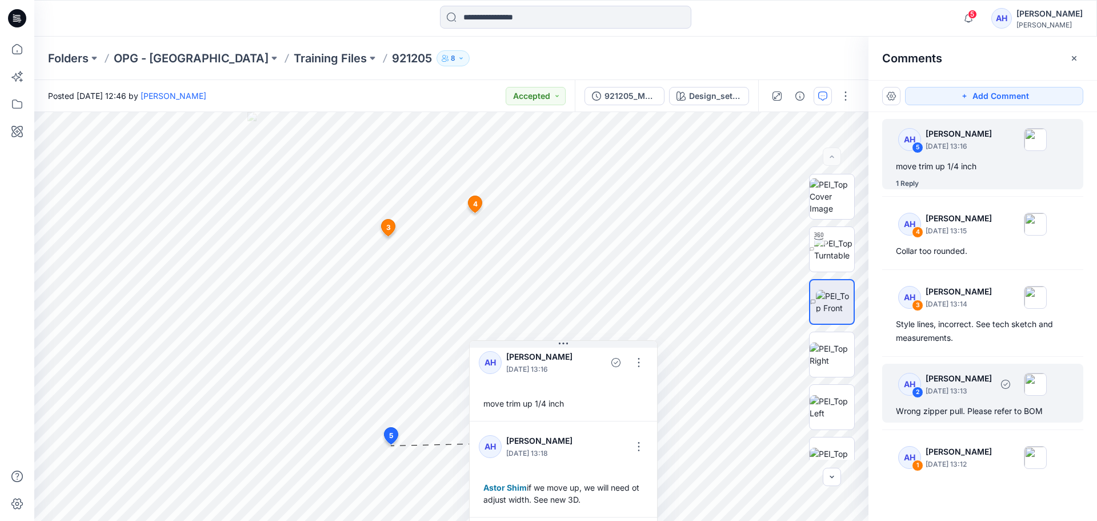
click at [1011, 406] on div "Wrong zipper pull. Please refer to BOM" at bounding box center [983, 411] width 174 height 14
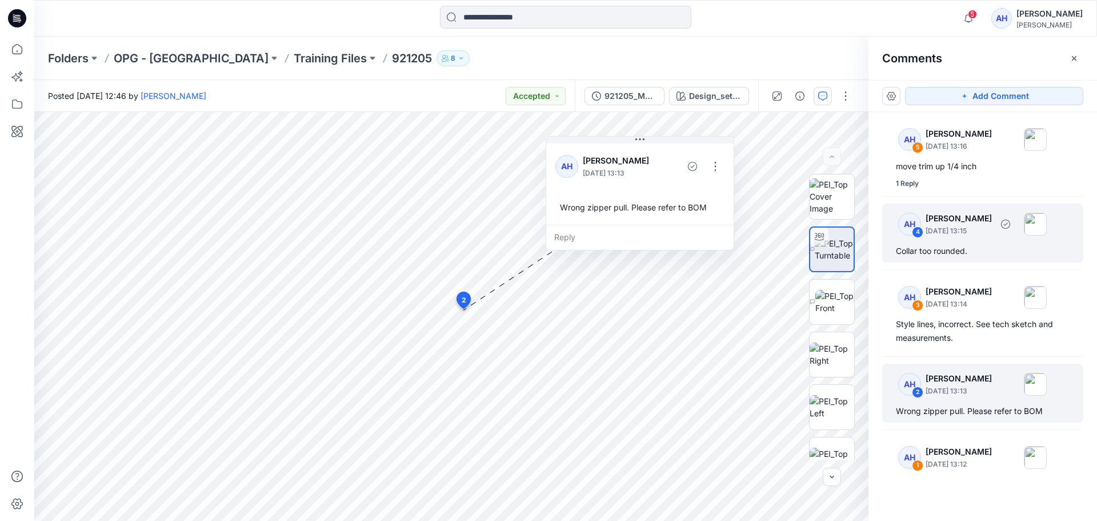
click at [988, 220] on p "[PERSON_NAME]" at bounding box center [959, 218] width 66 height 14
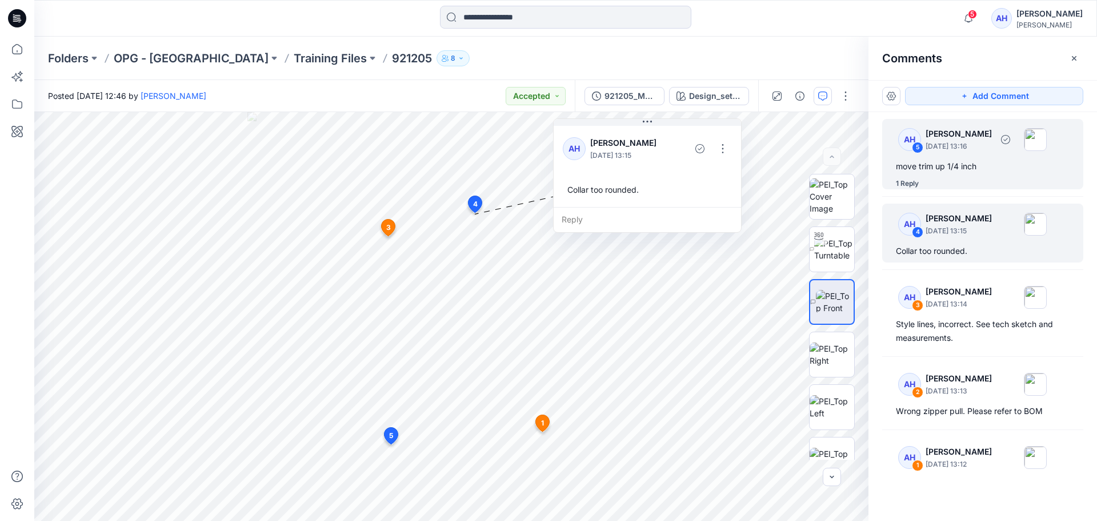
scroll to position [51, 0]
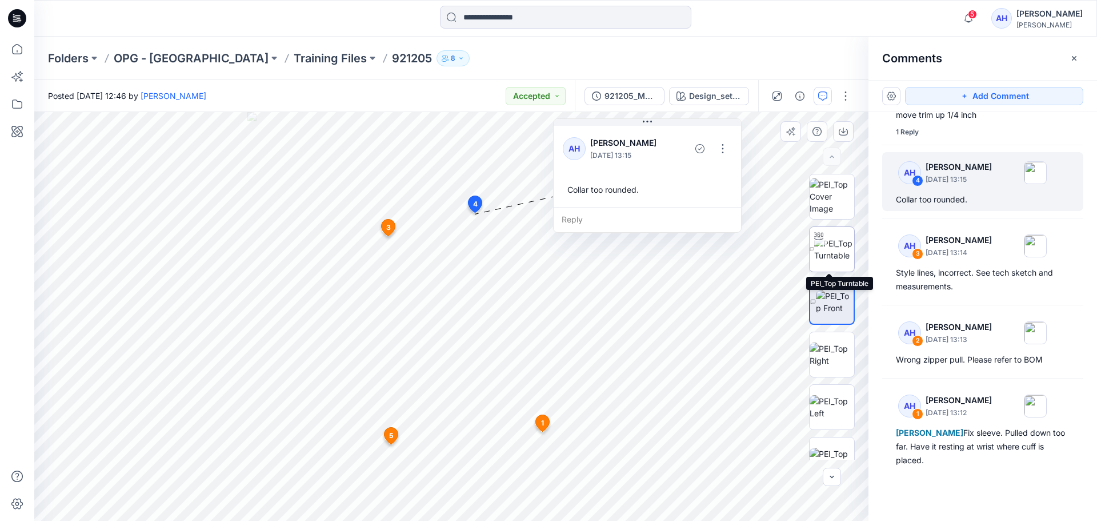
click at [834, 253] on img at bounding box center [834, 249] width 40 height 24
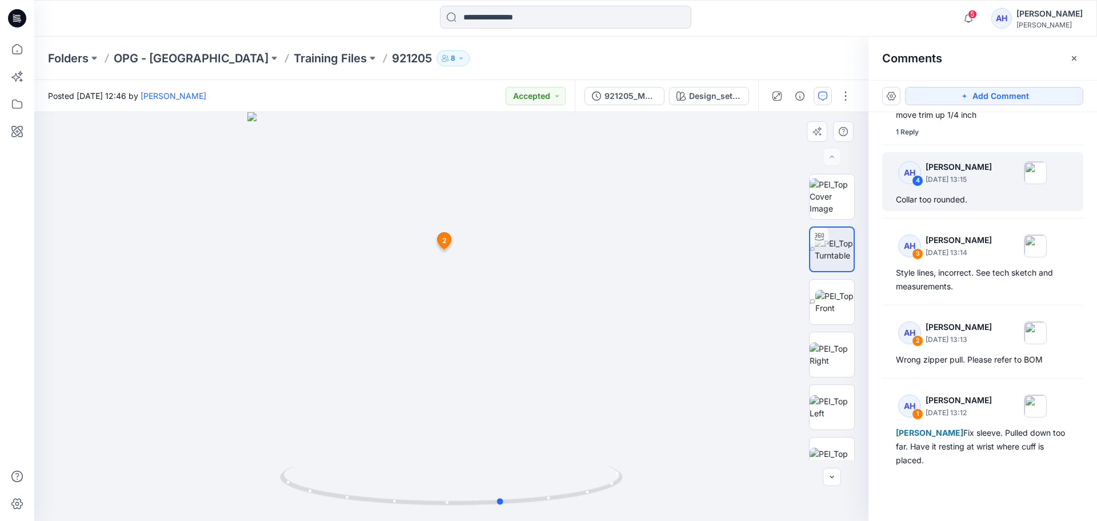
drag, startPoint x: 531, startPoint y: 503, endPoint x: 239, endPoint y: 515, distance: 291.7
click at [239, 515] on div at bounding box center [451, 316] width 834 height 409
click at [844, 305] on img at bounding box center [835, 302] width 39 height 24
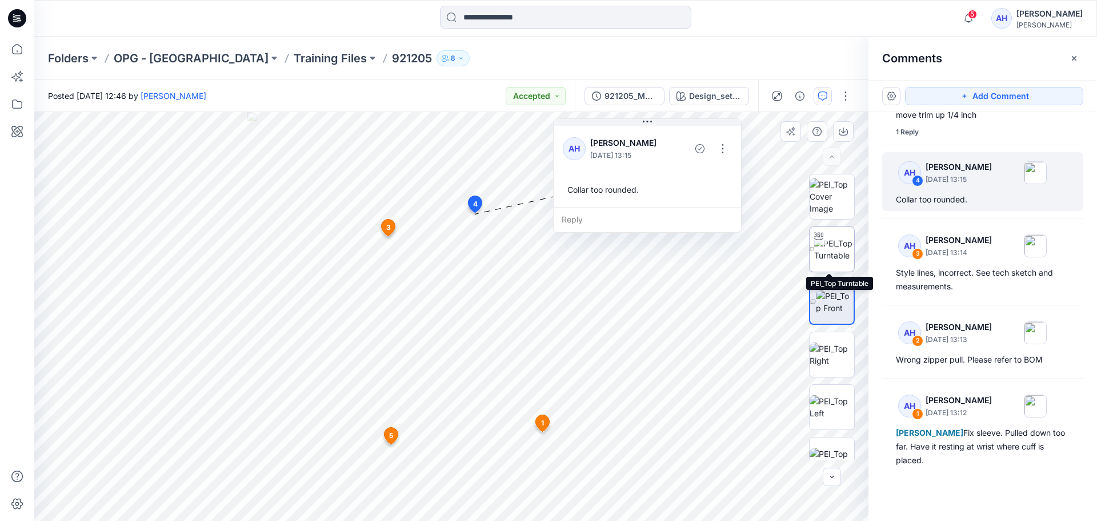
click at [833, 247] on img at bounding box center [834, 249] width 40 height 24
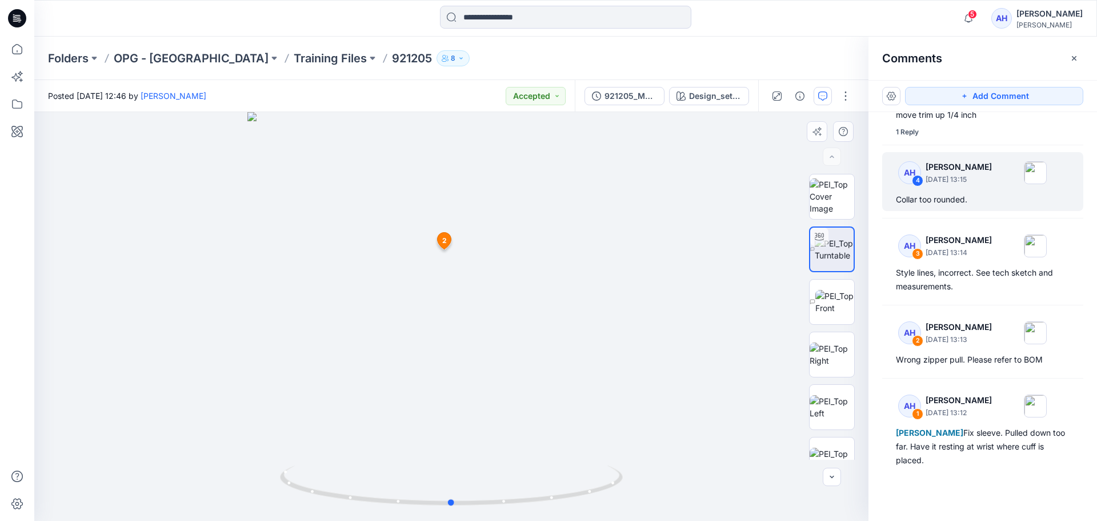
click at [516, 448] on div at bounding box center [451, 316] width 834 height 409
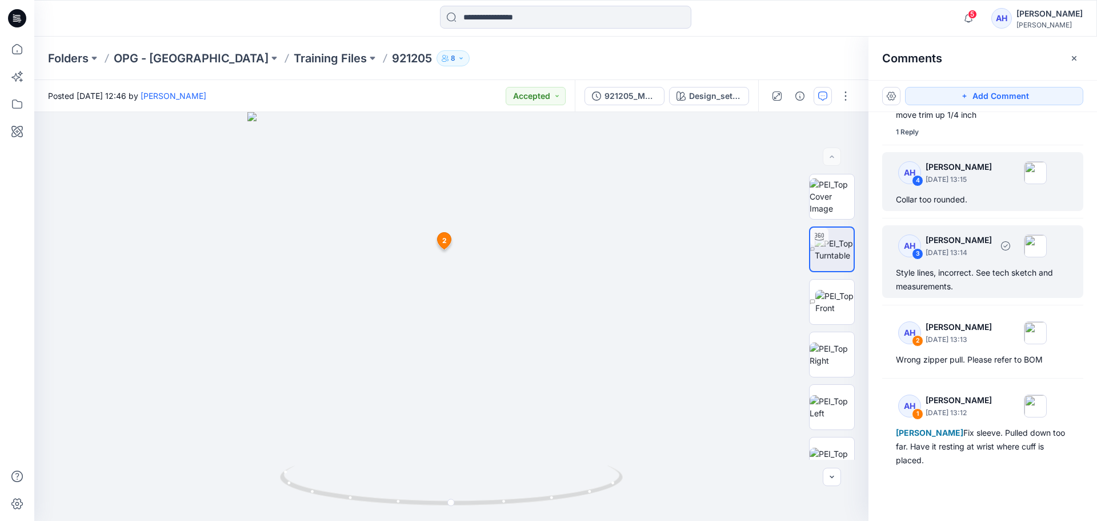
scroll to position [0, 0]
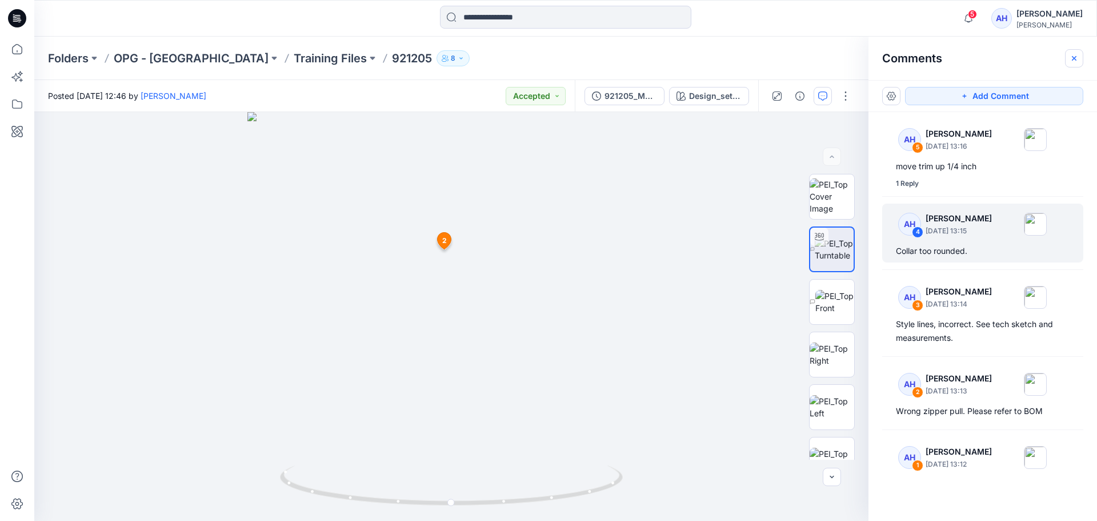
click at [1079, 59] on icon "button" at bounding box center [1074, 58] width 9 height 9
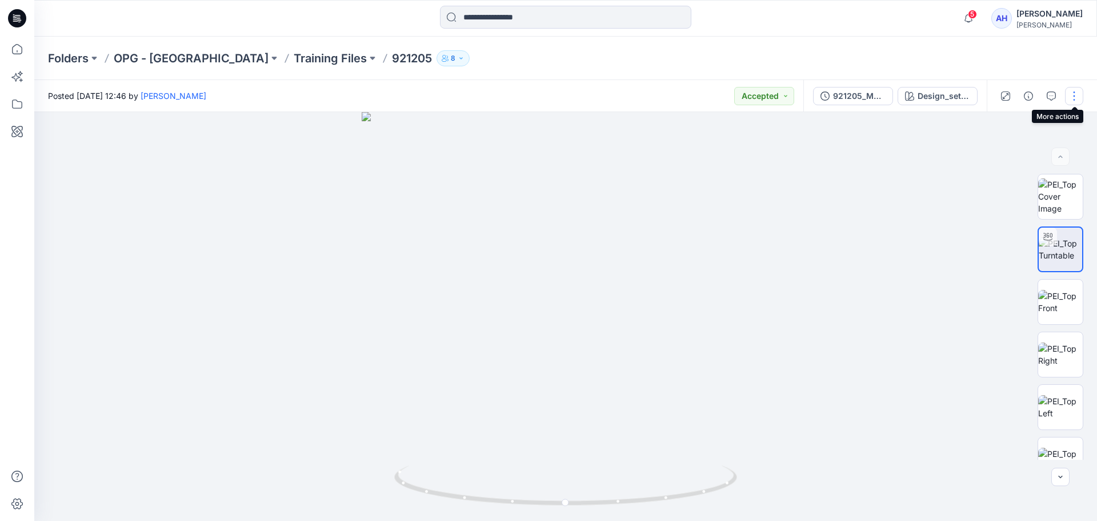
click at [1077, 99] on button "button" at bounding box center [1074, 96] width 18 height 18
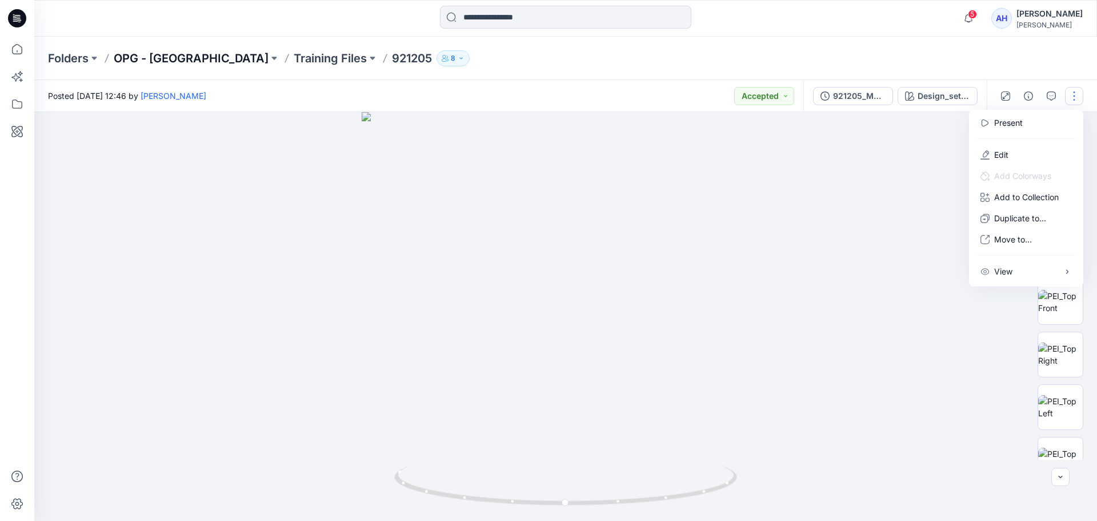
click at [129, 58] on p "OPG - [GEOGRAPHIC_DATA]" at bounding box center [191, 58] width 155 height 16
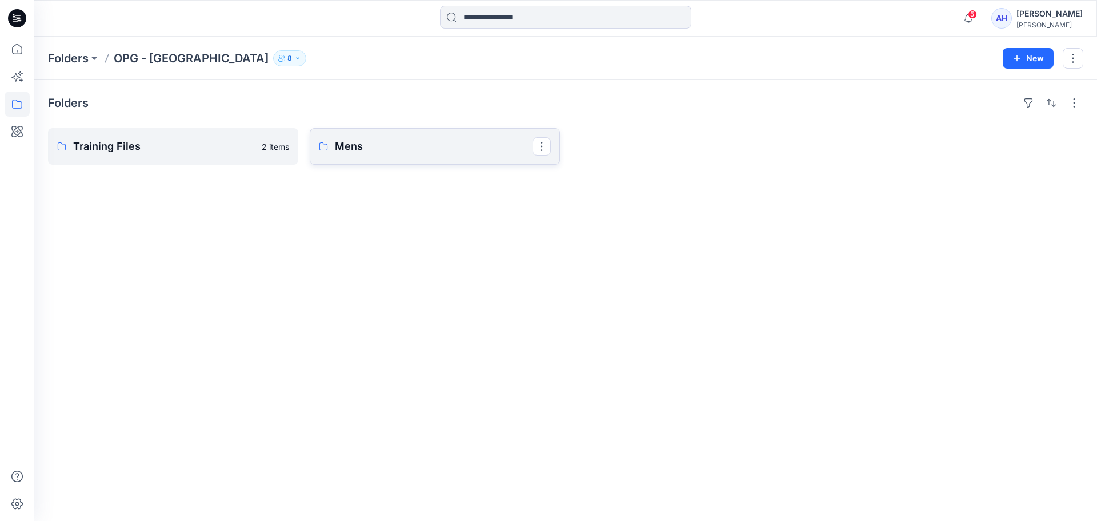
click at [430, 143] on p "Mens" at bounding box center [434, 146] width 198 height 16
click at [198, 144] on p "Woven Tops" at bounding box center [172, 146] width 198 height 16
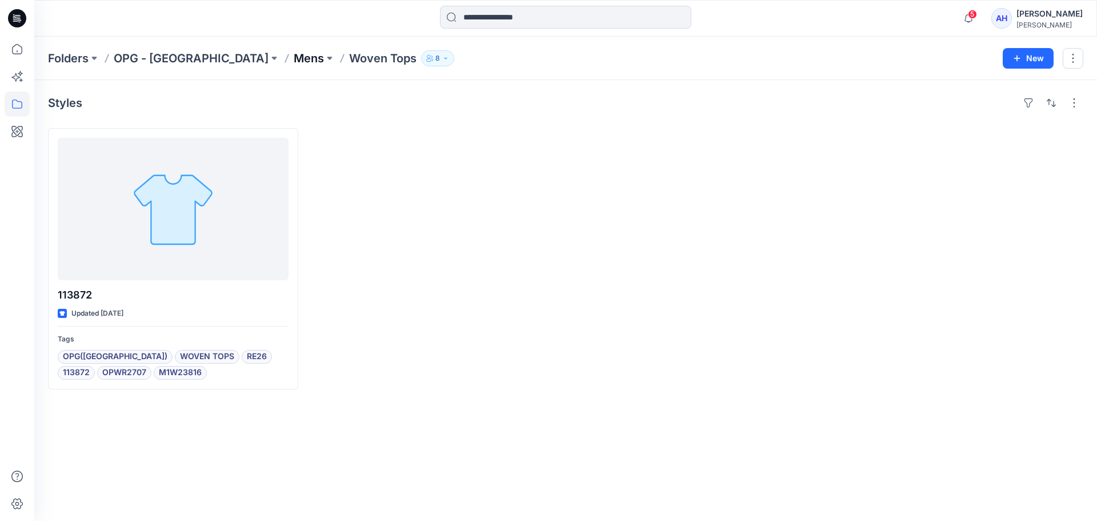
click at [294, 59] on p "Mens" at bounding box center [309, 58] width 30 height 16
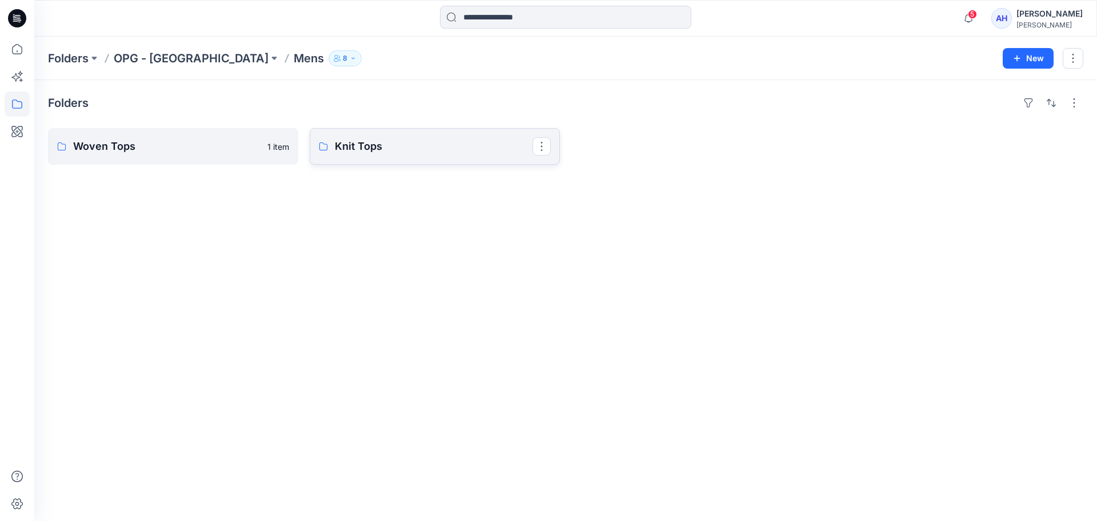
click at [377, 142] on p "Knit Tops" at bounding box center [434, 146] width 198 height 16
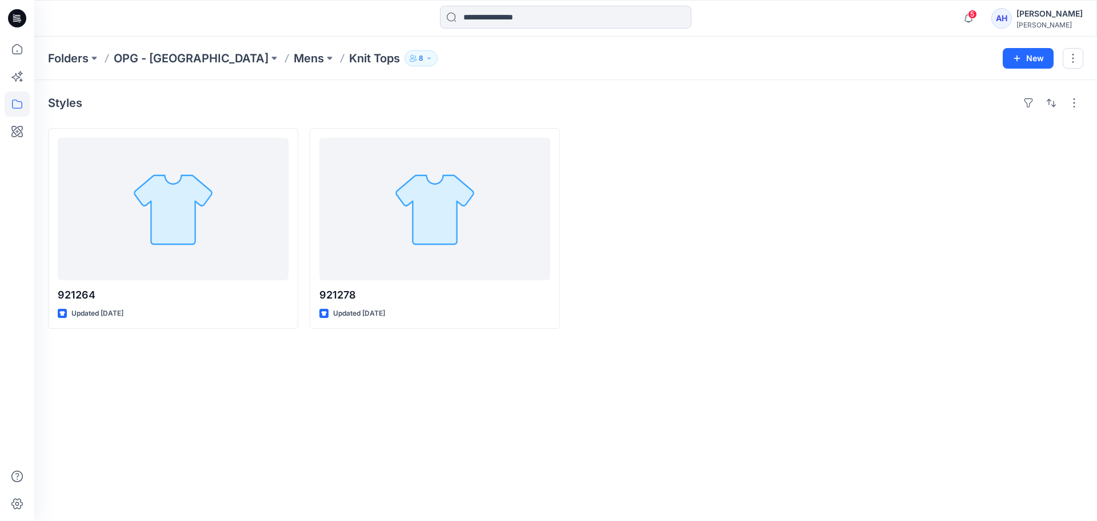
click at [294, 55] on p "Mens" at bounding box center [309, 58] width 30 height 16
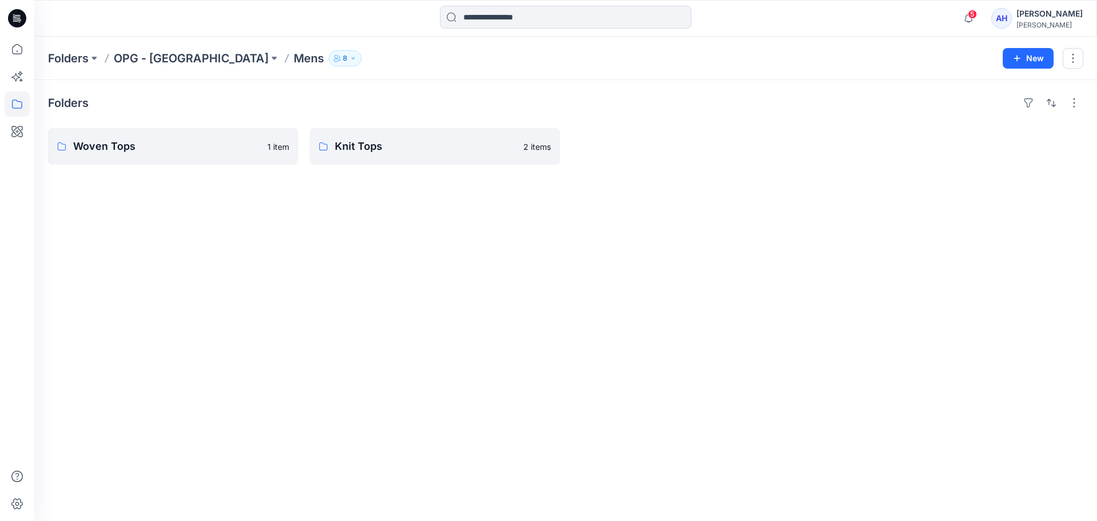
click at [148, 59] on p "OPG - [GEOGRAPHIC_DATA]" at bounding box center [191, 58] width 155 height 16
click at [453, 146] on p "Mens" at bounding box center [434, 146] width 198 height 16
click at [453, 146] on p "Knit Tops" at bounding box center [434, 146] width 198 height 16
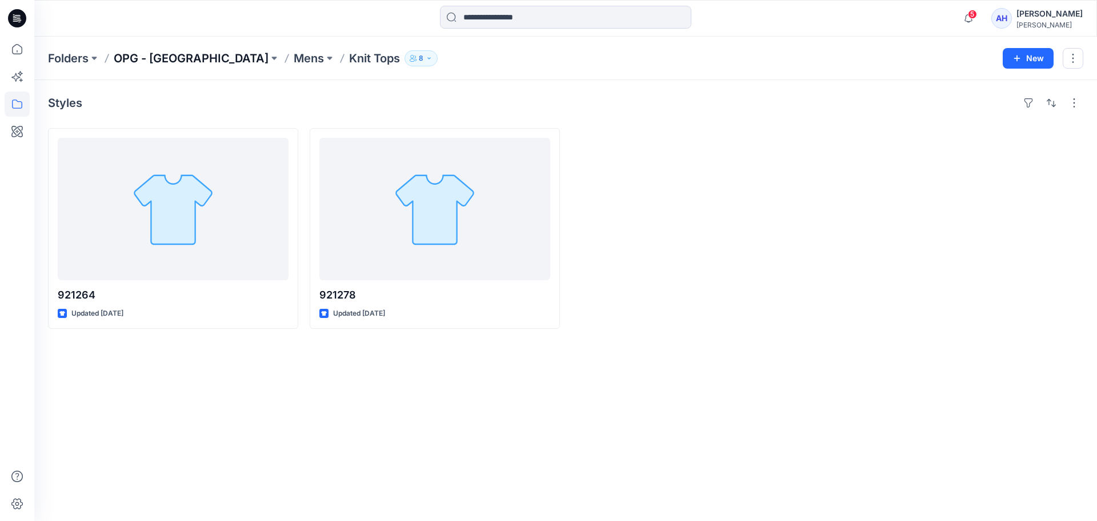
click at [157, 61] on p "OPG - [GEOGRAPHIC_DATA]" at bounding box center [191, 58] width 155 height 16
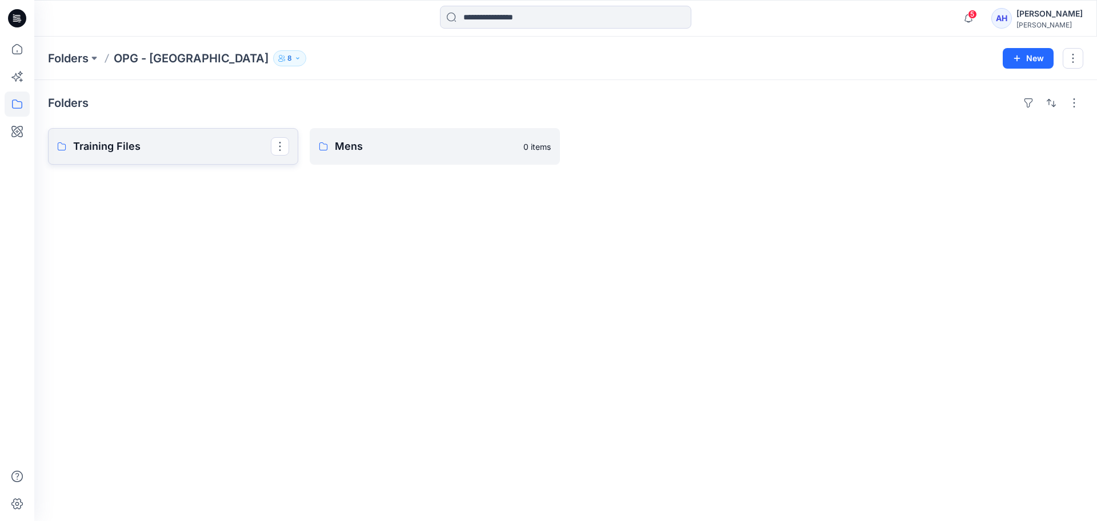
click at [156, 143] on p "Training Files" at bounding box center [172, 146] width 198 height 16
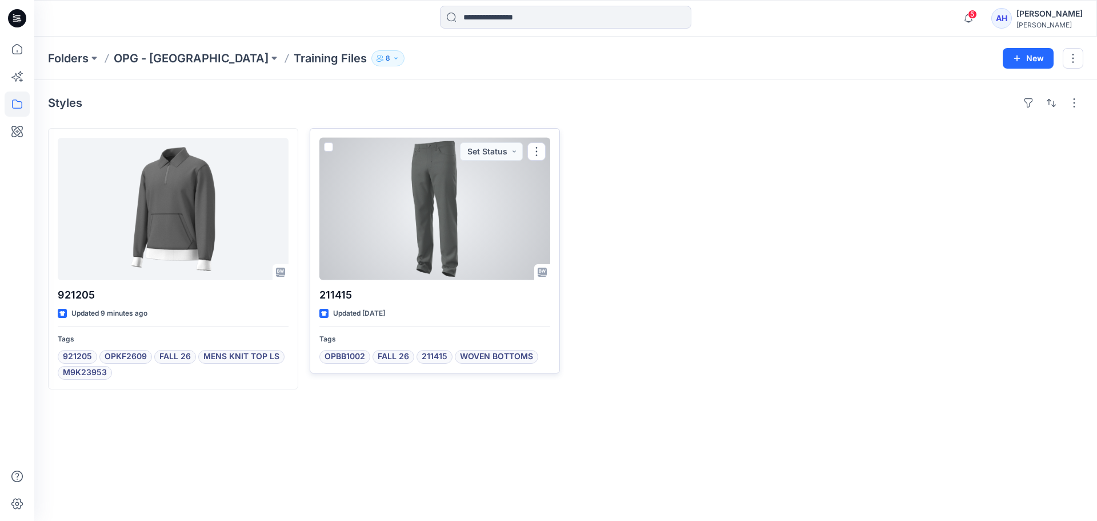
click at [456, 270] on div at bounding box center [434, 209] width 231 height 142
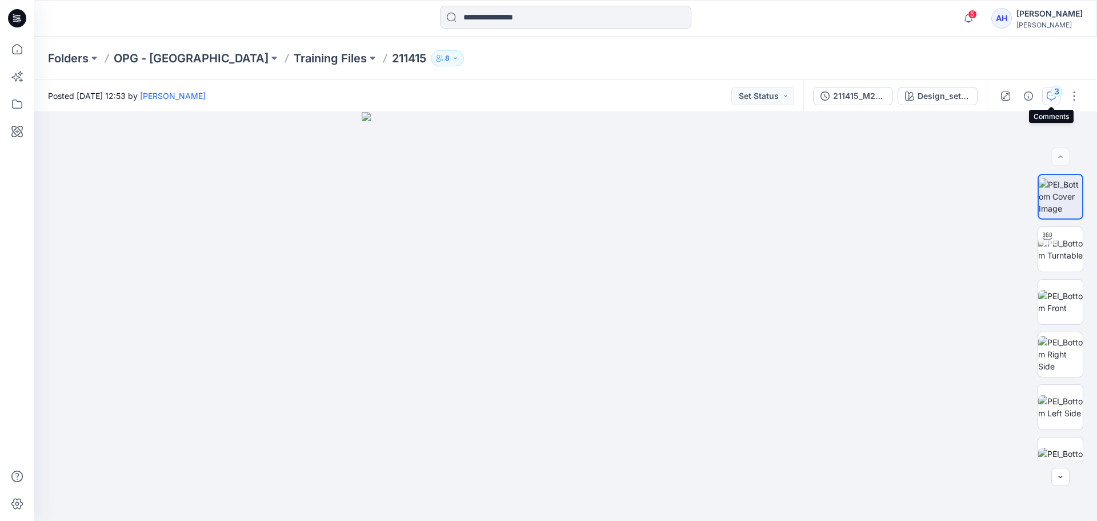
click at [1054, 97] on div "3" at bounding box center [1056, 91] width 11 height 11
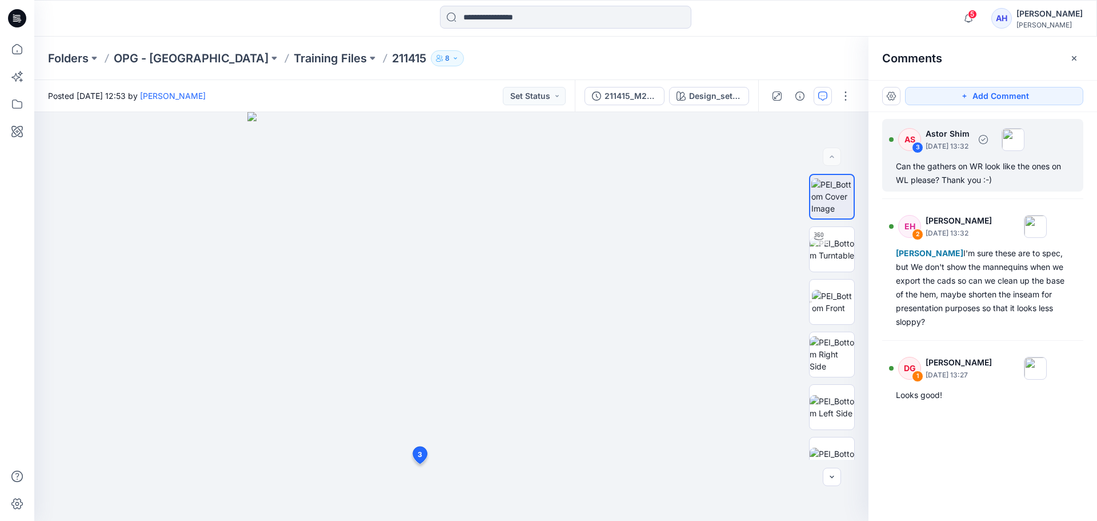
click at [993, 177] on div "Can the gathers on WR look like the ones on WL please? Thank you :-)" at bounding box center [983, 172] width 174 height 27
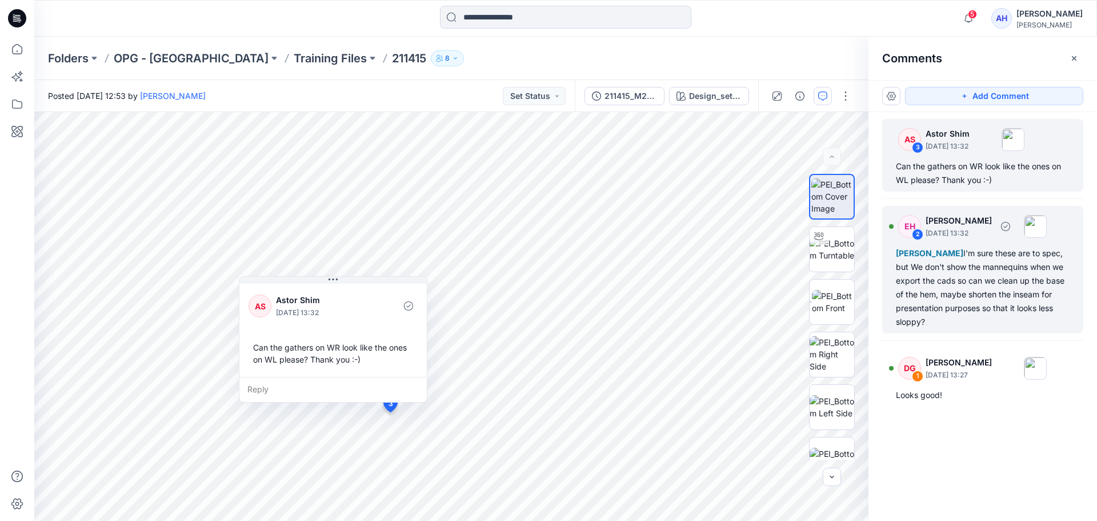
click at [947, 264] on div "[PERSON_NAME] I'm sure these are to spec, but We don't show the mannequins when…" at bounding box center [983, 287] width 174 height 82
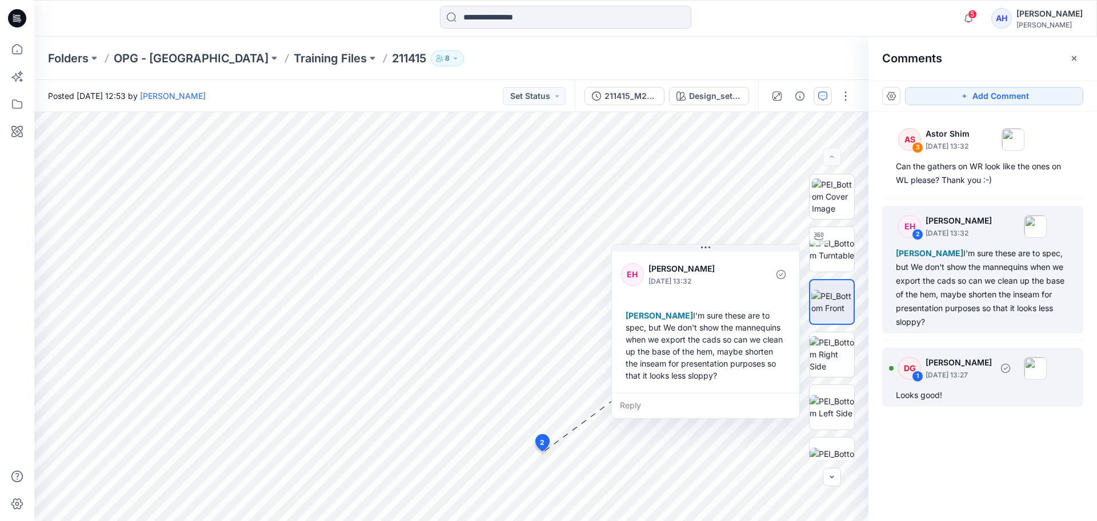
click at [992, 380] on p "[DATE] 13:27" at bounding box center [959, 374] width 66 height 11
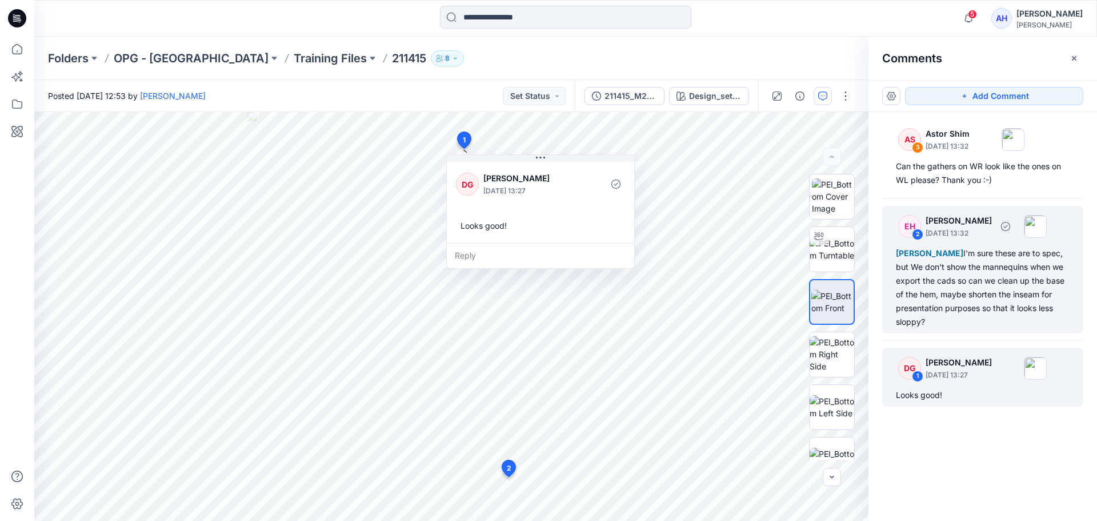
click at [976, 295] on div "[PERSON_NAME] I'm sure these are to spec, but We don't show the mannequins when…" at bounding box center [983, 287] width 174 height 82
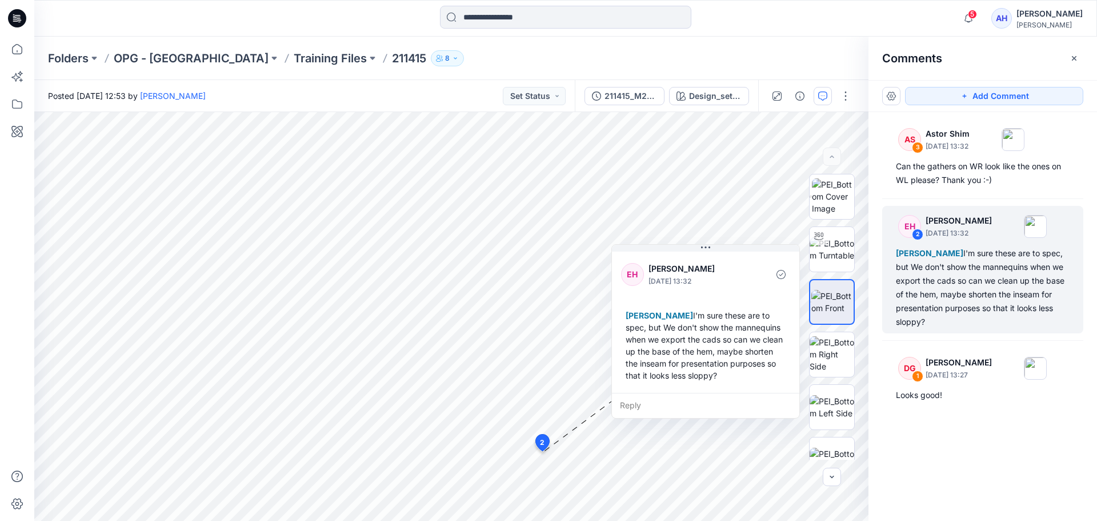
click at [469, 65] on div "Folders OPG - NY Training Files 211415 8" at bounding box center [521, 58] width 946 height 16
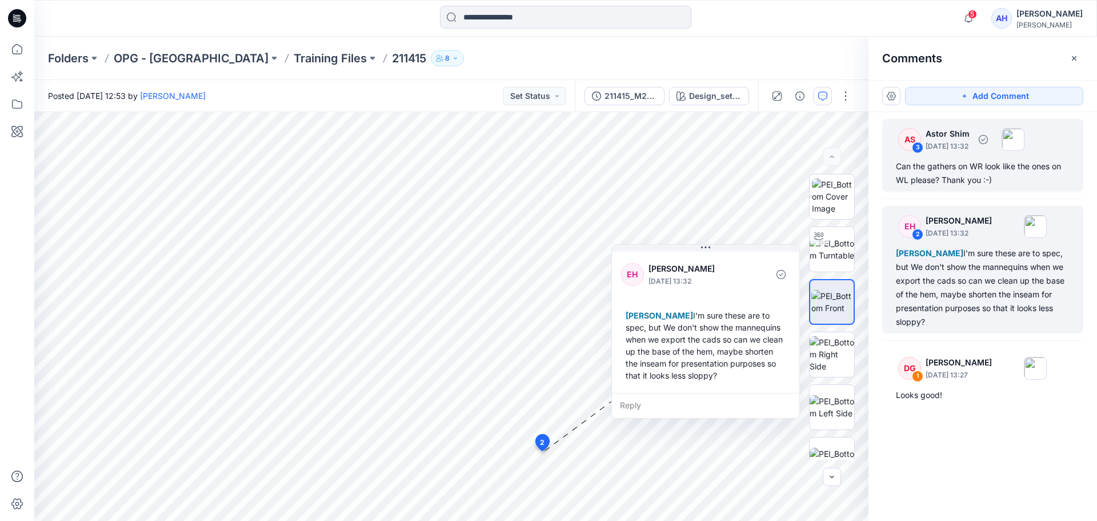
click at [995, 176] on div "Can the gathers on WR look like the ones on WL please? Thank you :-)" at bounding box center [983, 172] width 174 height 27
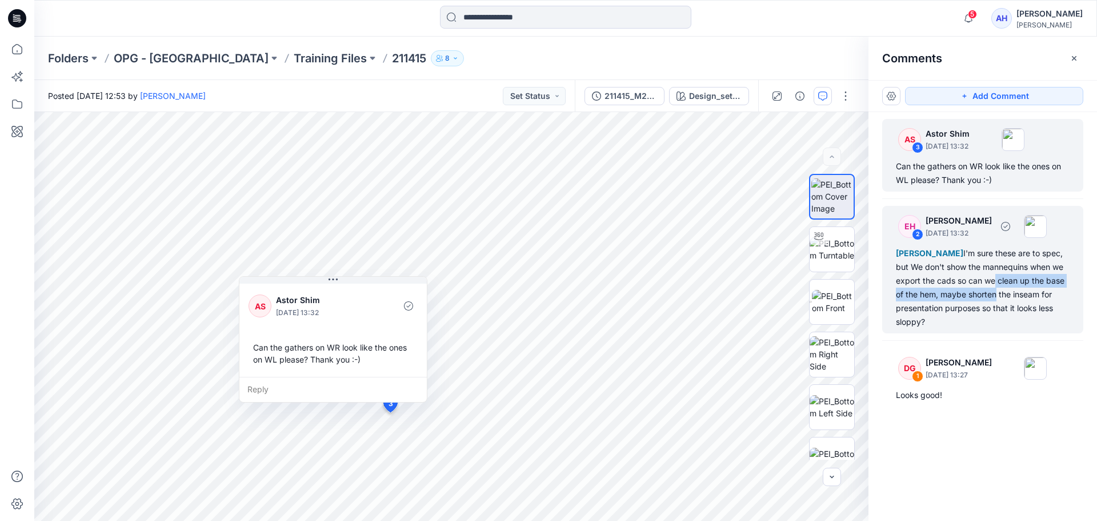
click at [992, 286] on div "[PERSON_NAME] I'm sure these are to spec, but We don't show the mannequins when…" at bounding box center [983, 287] width 174 height 82
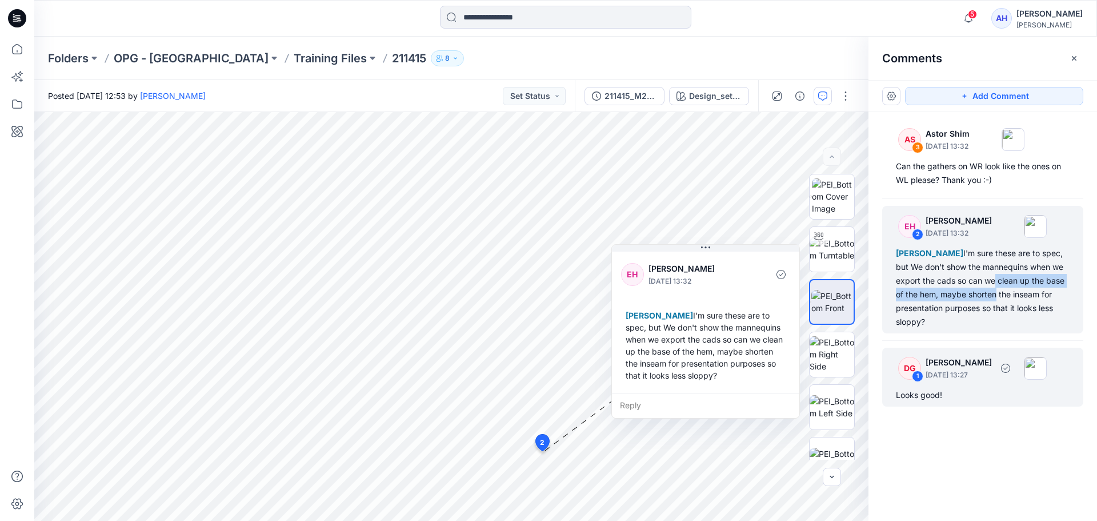
click at [965, 386] on div "DG 1 [PERSON_NAME] [DATE] 13:27 Looks good!" at bounding box center [982, 377] width 201 height 59
